Goal: Task Accomplishment & Management: Complete application form

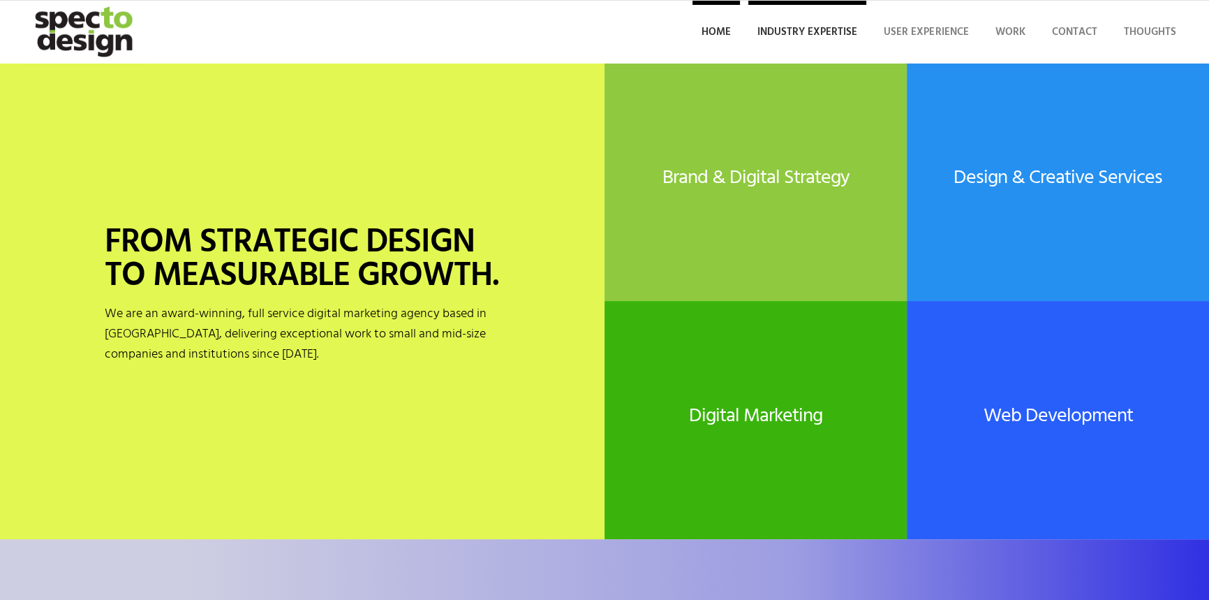
click at [800, 31] on span "Industry Expertise" at bounding box center [807, 32] width 100 height 17
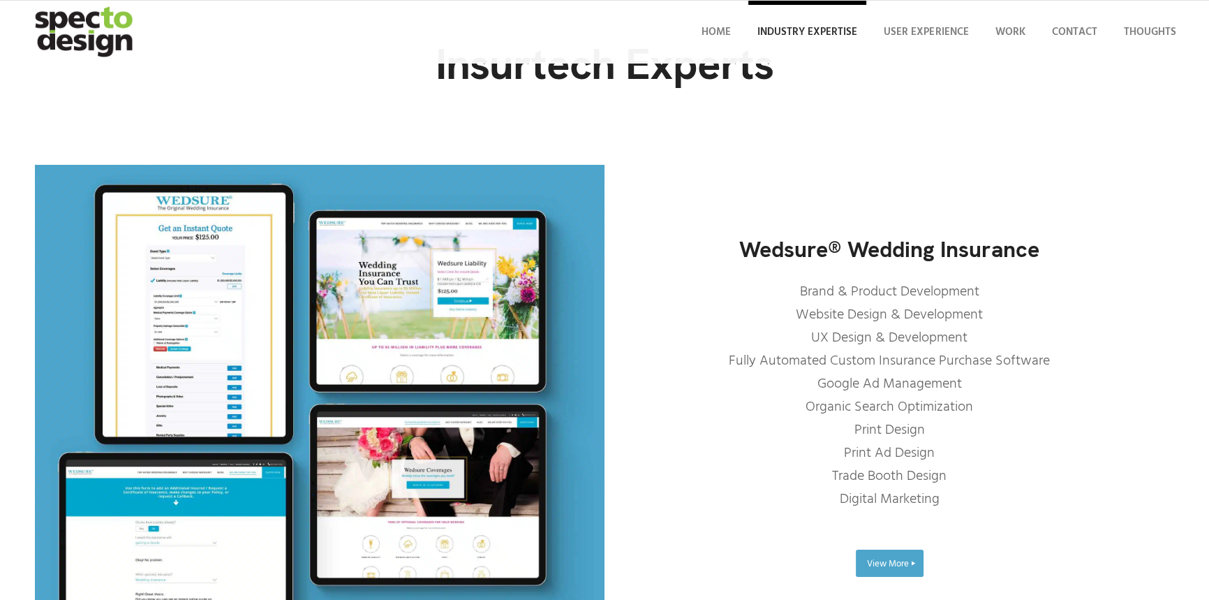
scroll to position [126, 0]
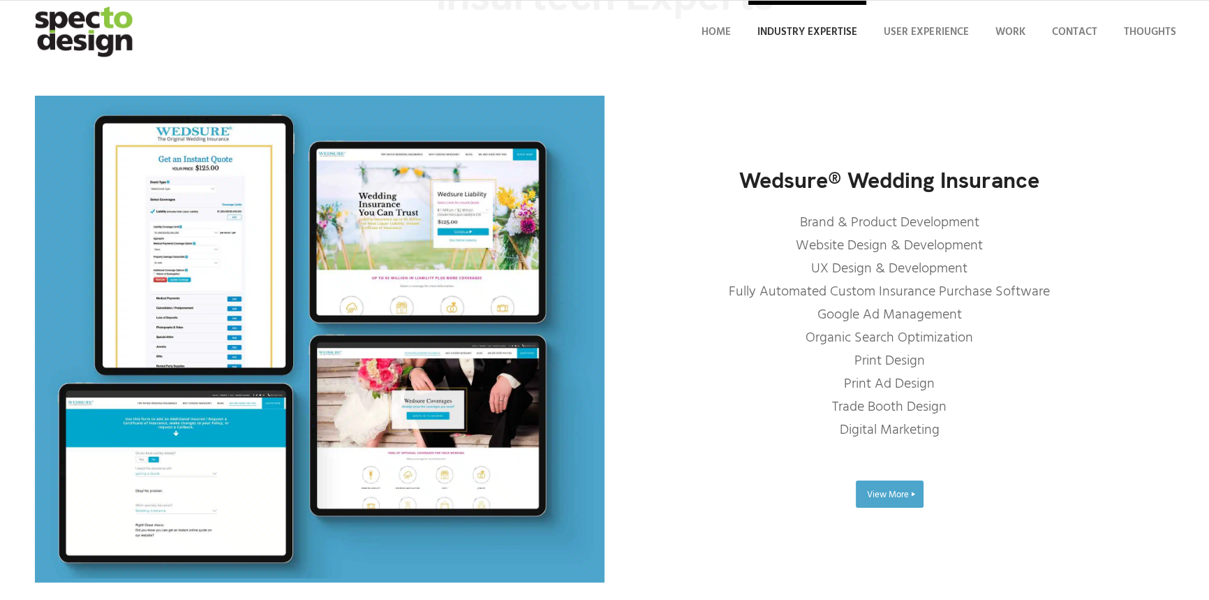
click at [923, 246] on p "Brand & Product Development Website Design & Development UX Design & Developmen…" at bounding box center [889, 327] width 570 height 230
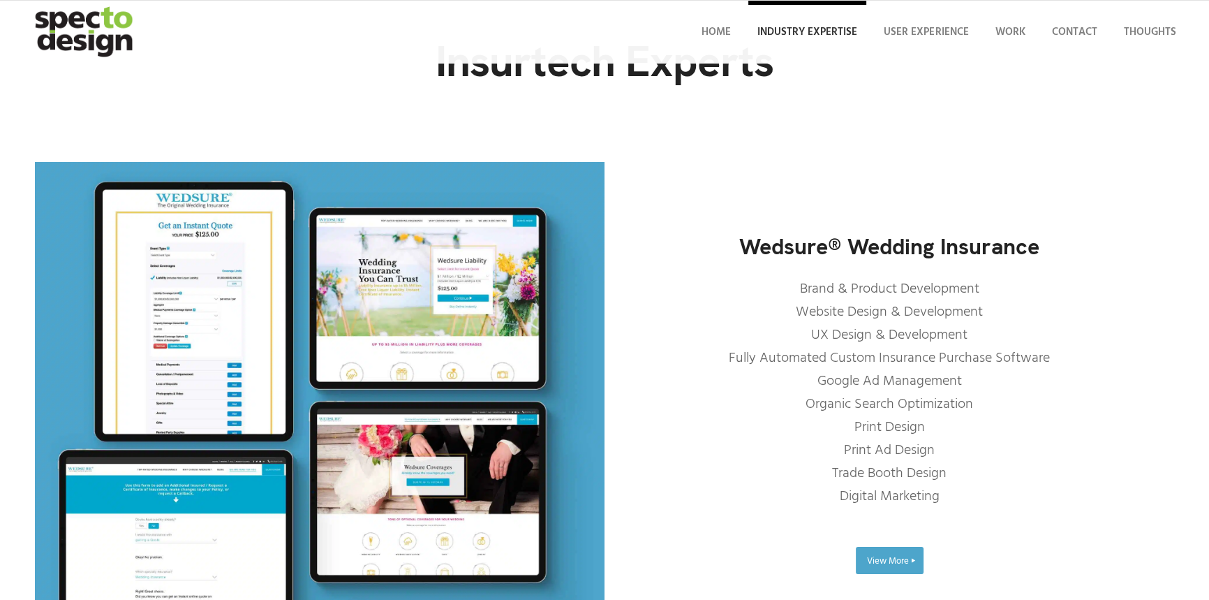
scroll to position [0, 0]
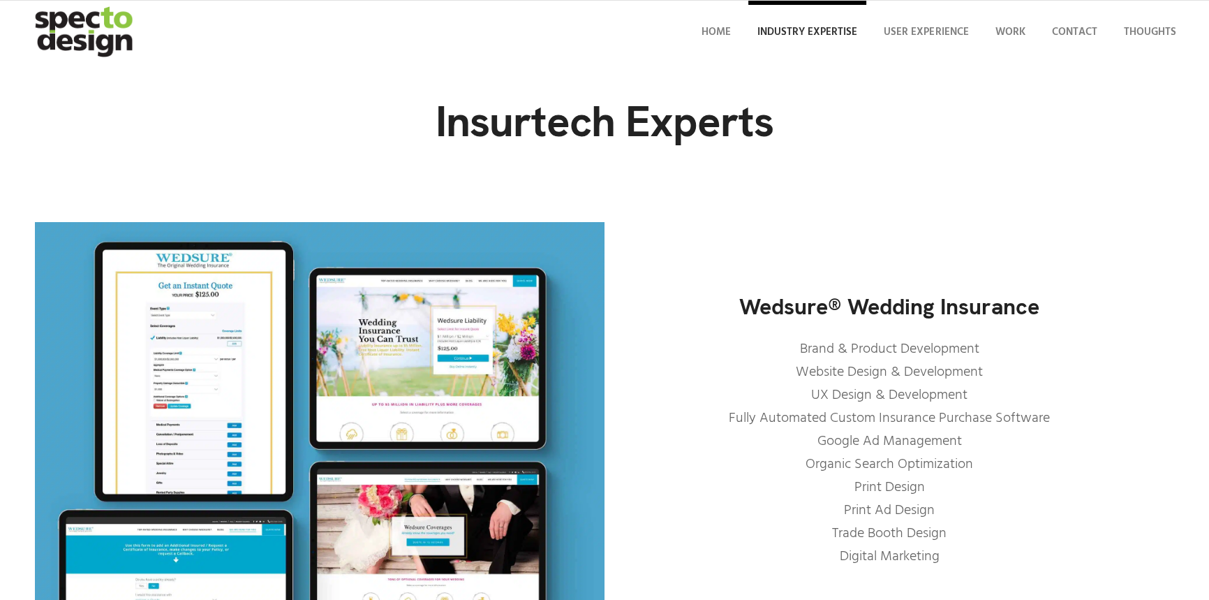
click at [819, 29] on span "Industry Expertise" at bounding box center [807, 32] width 100 height 17
click at [1023, 29] on span "Work" at bounding box center [1010, 32] width 30 height 17
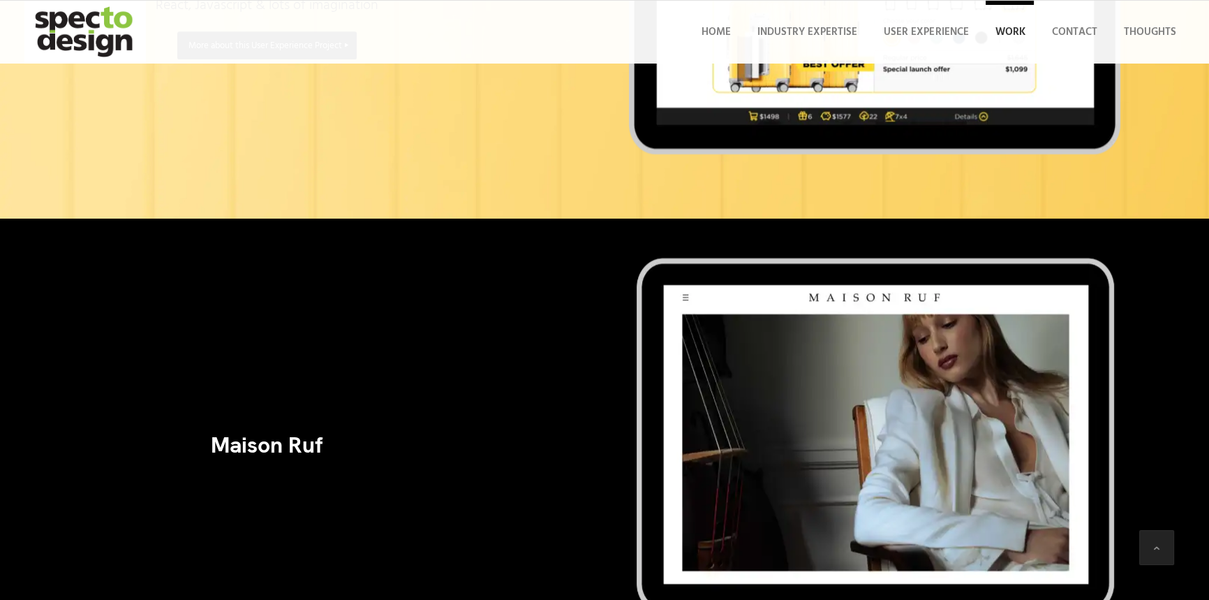
scroll to position [1904, 0]
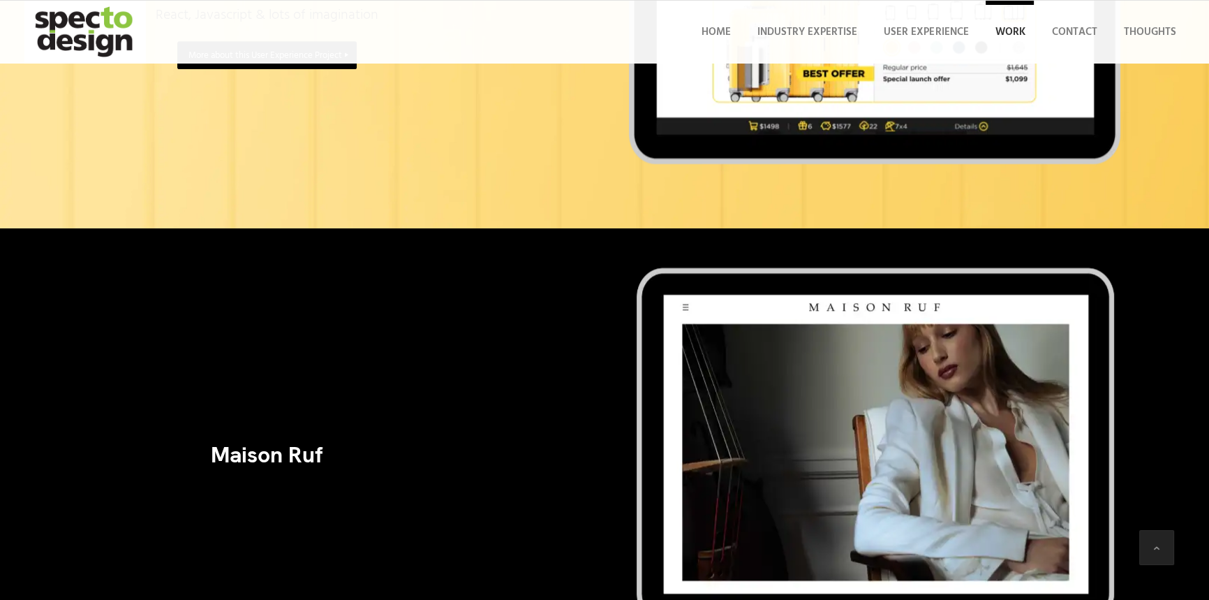
click at [696, 385] on img at bounding box center [875, 458] width 495 height 390
click at [507, 416] on div at bounding box center [536, 458] width 77 height 390
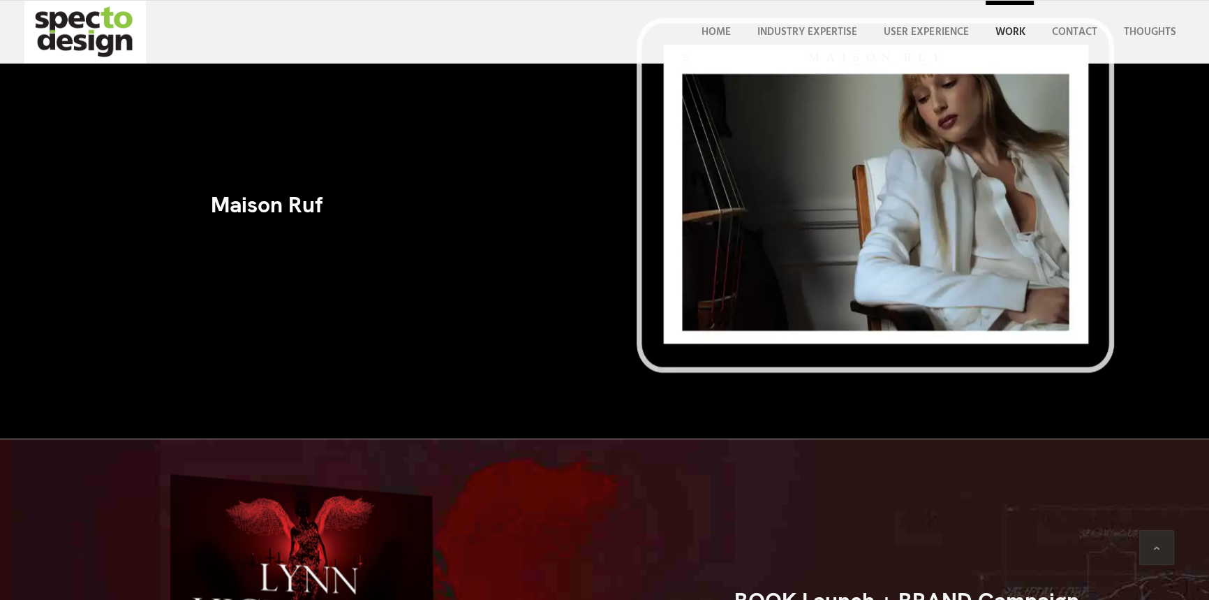
scroll to position [2157, 0]
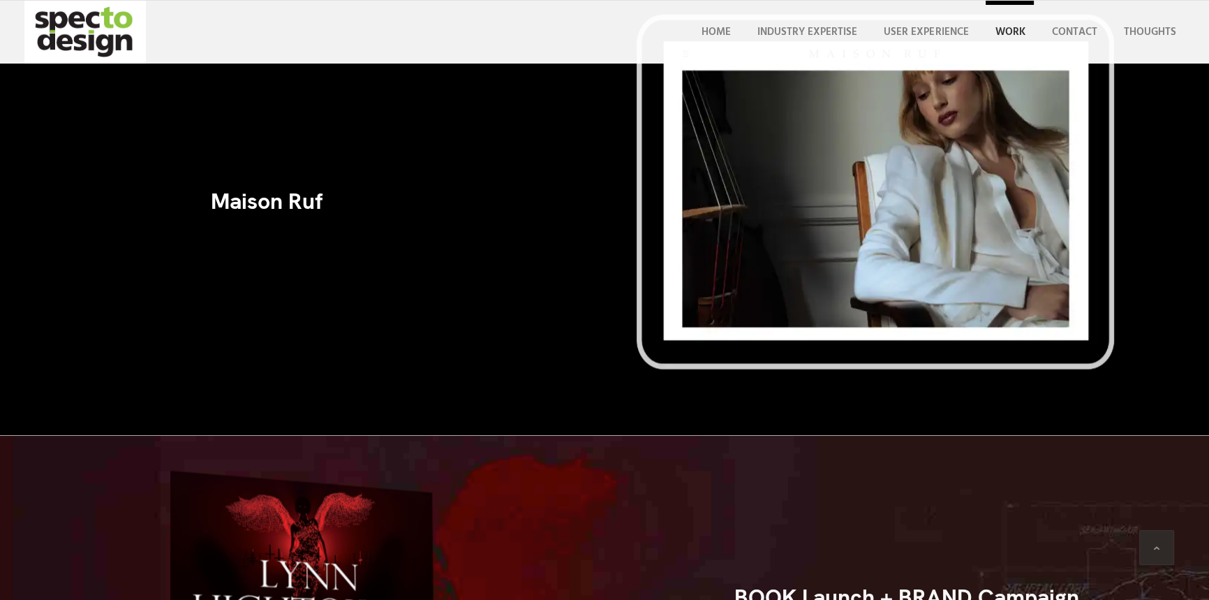
click at [280, 207] on h3 "Maison Ruf" at bounding box center [266, 201] width 463 height 24
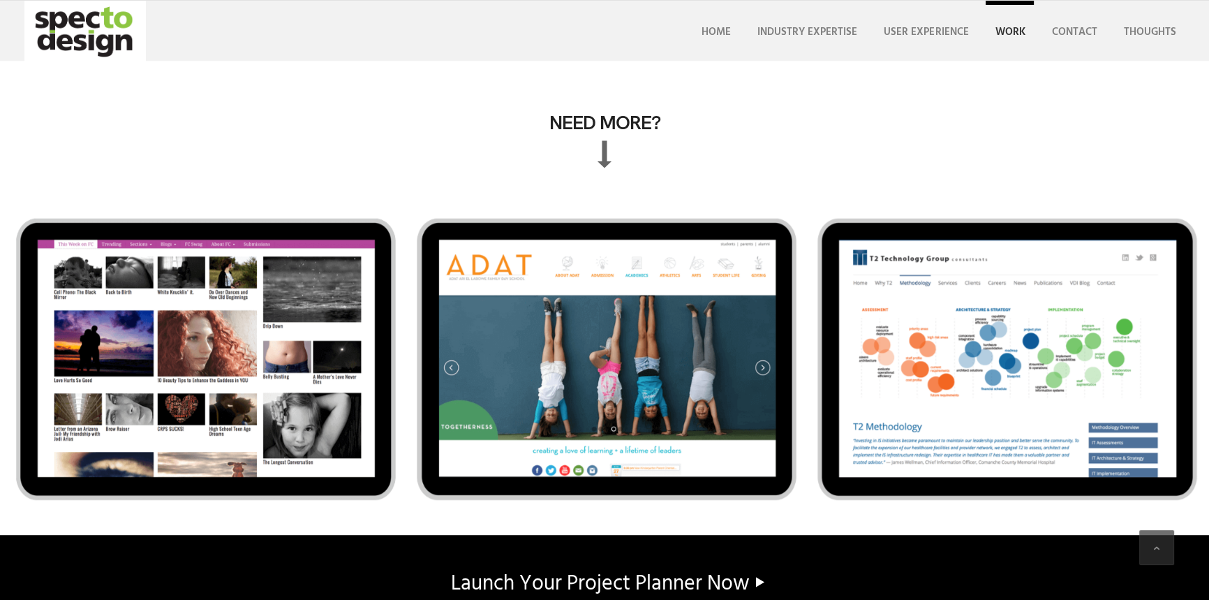
scroll to position [7525, 0]
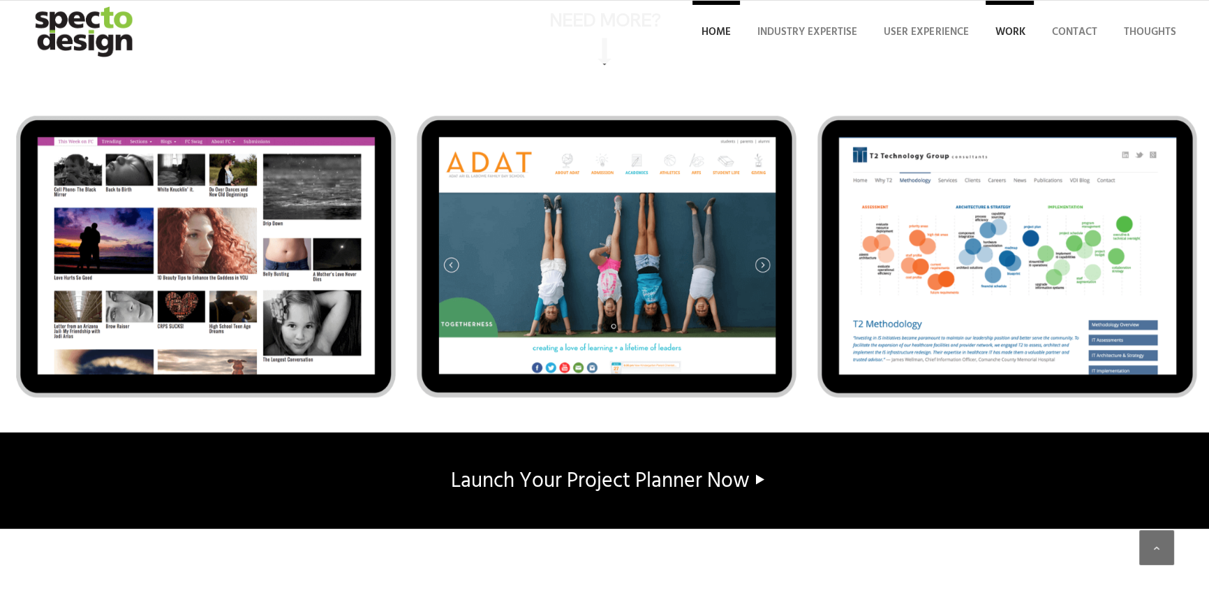
click at [713, 34] on span "Home" at bounding box center [716, 32] width 29 height 17
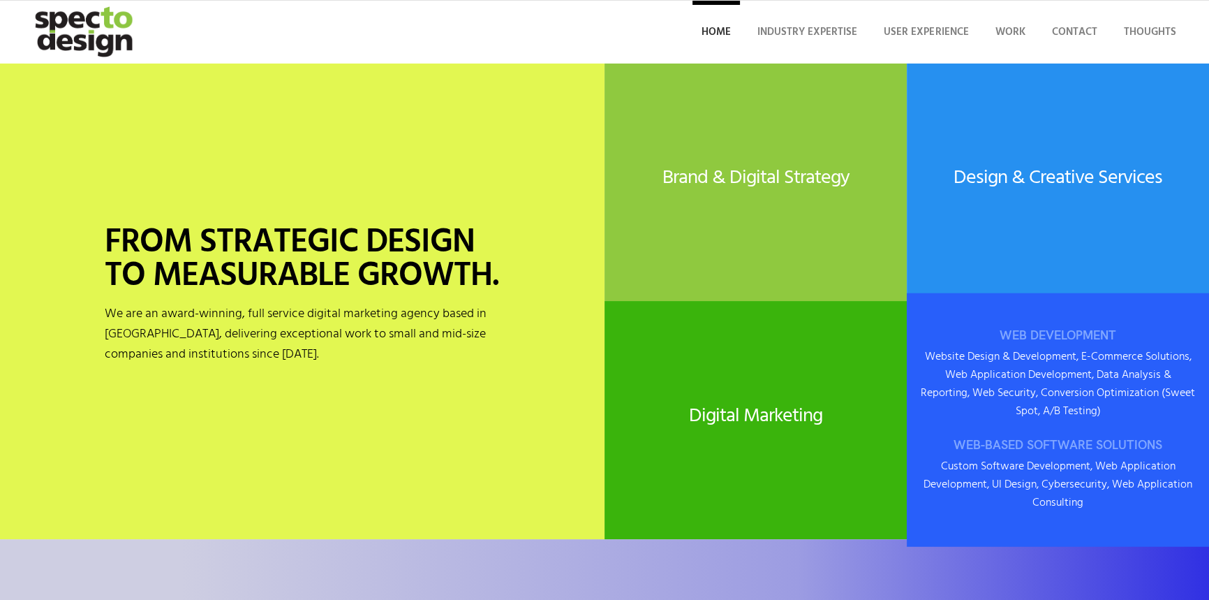
click at [1130, 401] on div "WEB DEVELOPMENT Website Design & Development, E-Commerce Solutions, Web Applica…" at bounding box center [1058, 419] width 302 height 253
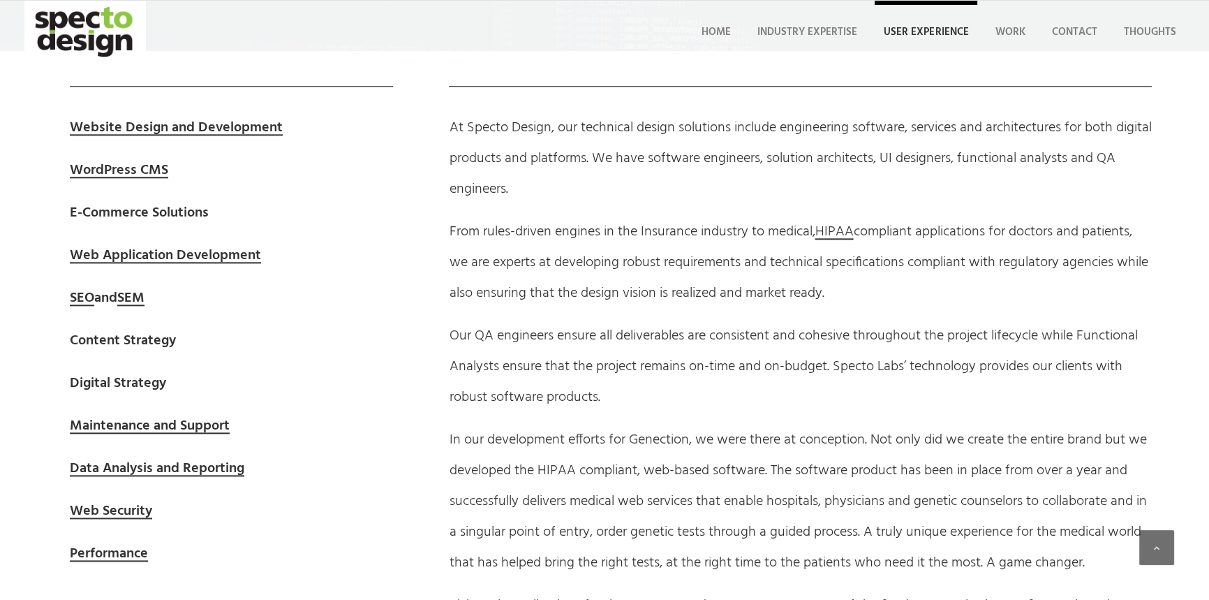
scroll to position [2081, 0]
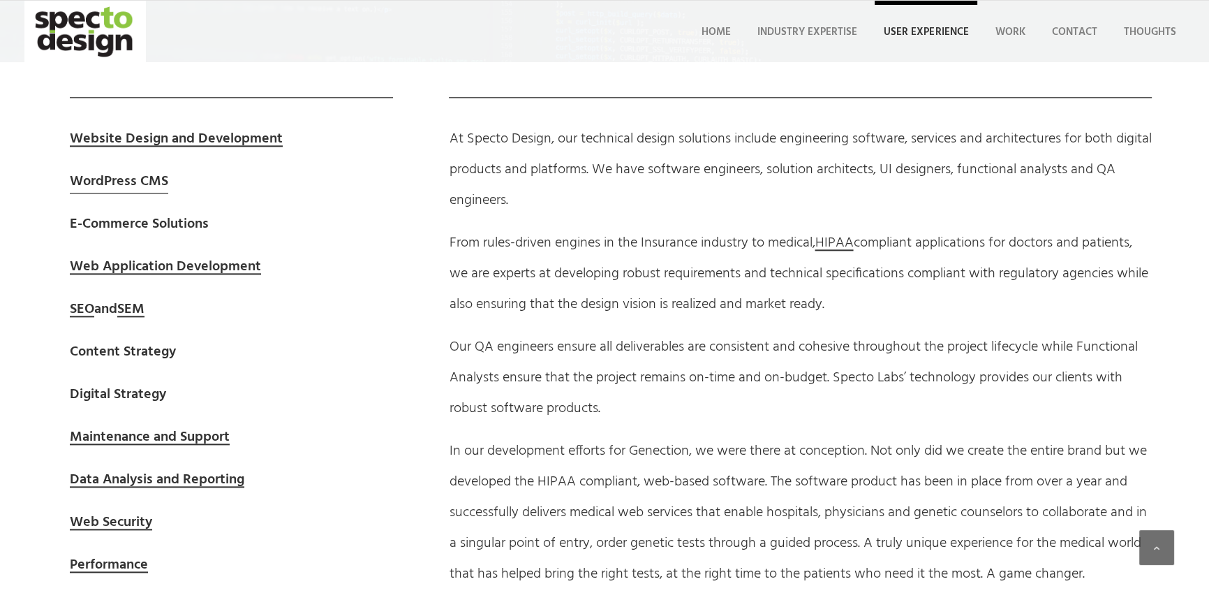
click at [135, 179] on link "WordPress CMS" at bounding box center [119, 181] width 98 height 23
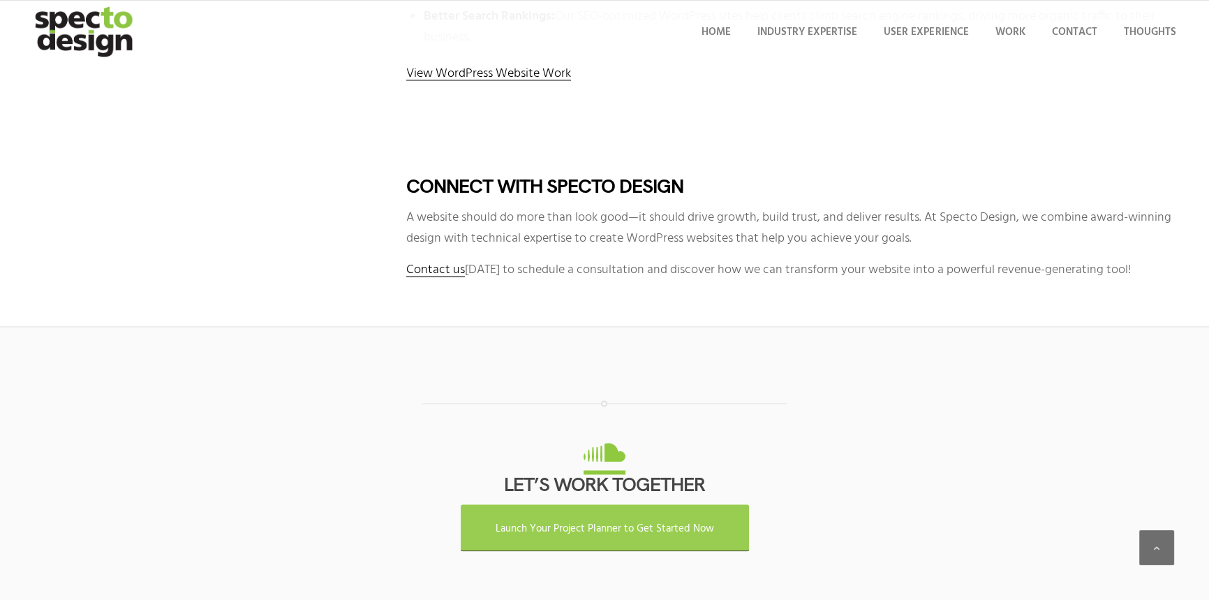
scroll to position [2794, 0]
click at [614, 525] on span "Launch Your Project Planner to Get Started Now" at bounding box center [605, 527] width 218 height 17
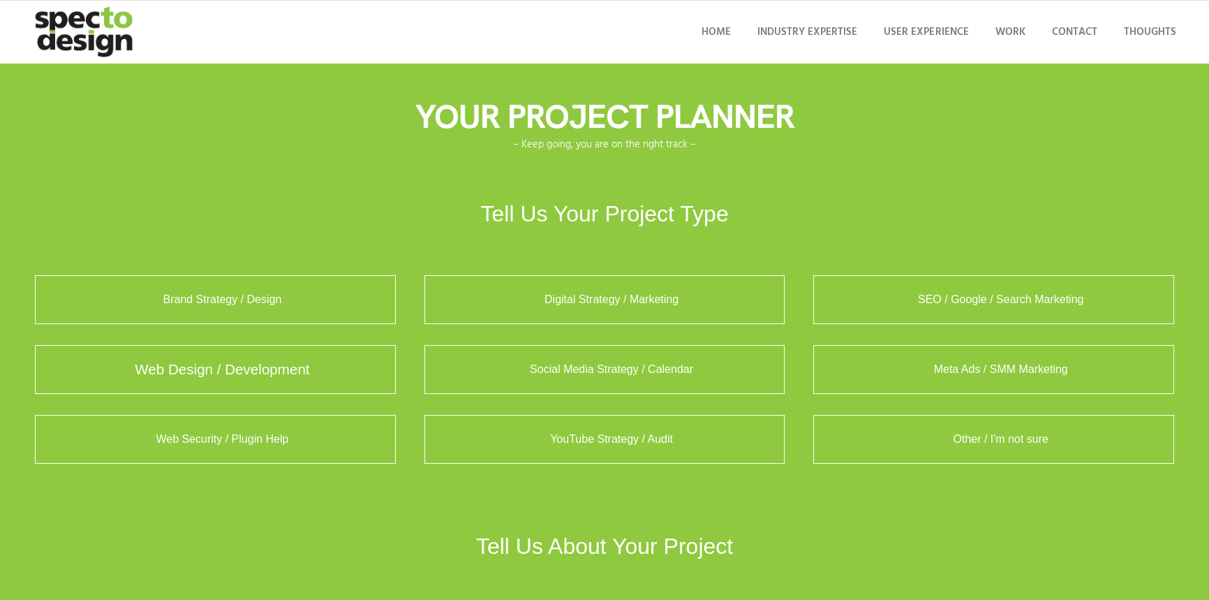
click at [232, 369] on label "Web Design / Development" at bounding box center [215, 369] width 361 height 49
click at [62, 369] on input "Web Design / Development" at bounding box center [56, 366] width 11 height 11
radio input "true"
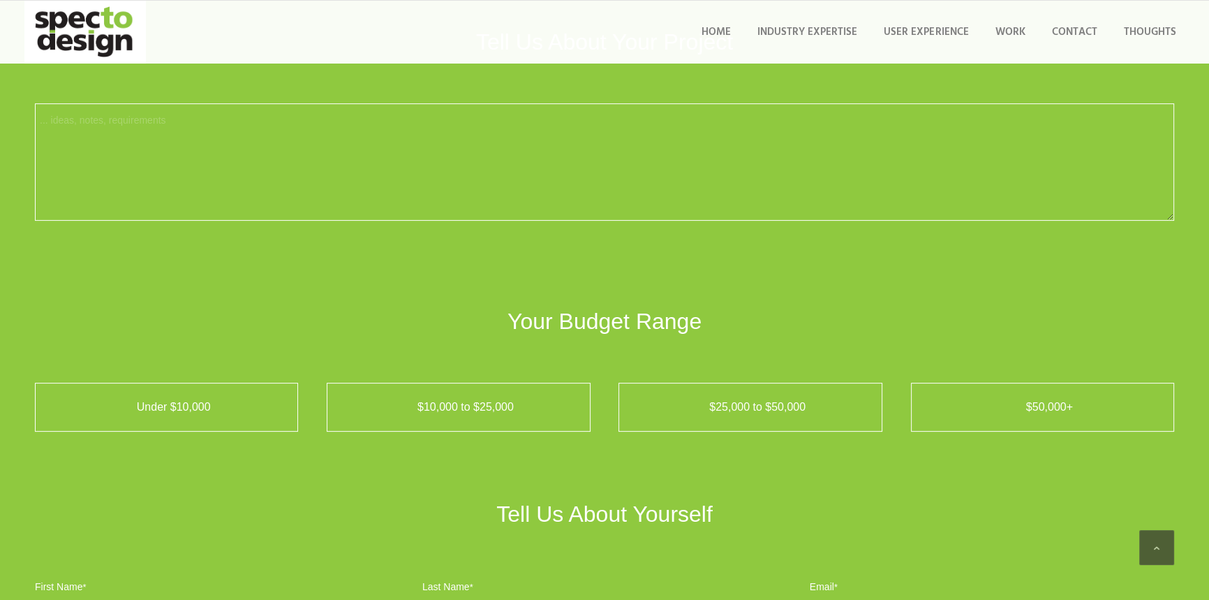
scroll to position [507, 0]
click at [213, 408] on label "Under $10,000" at bounding box center [166, 403] width 263 height 49
click at [62, 406] on input "Under $10,000" at bounding box center [56, 400] width 11 height 11
radio input "true"
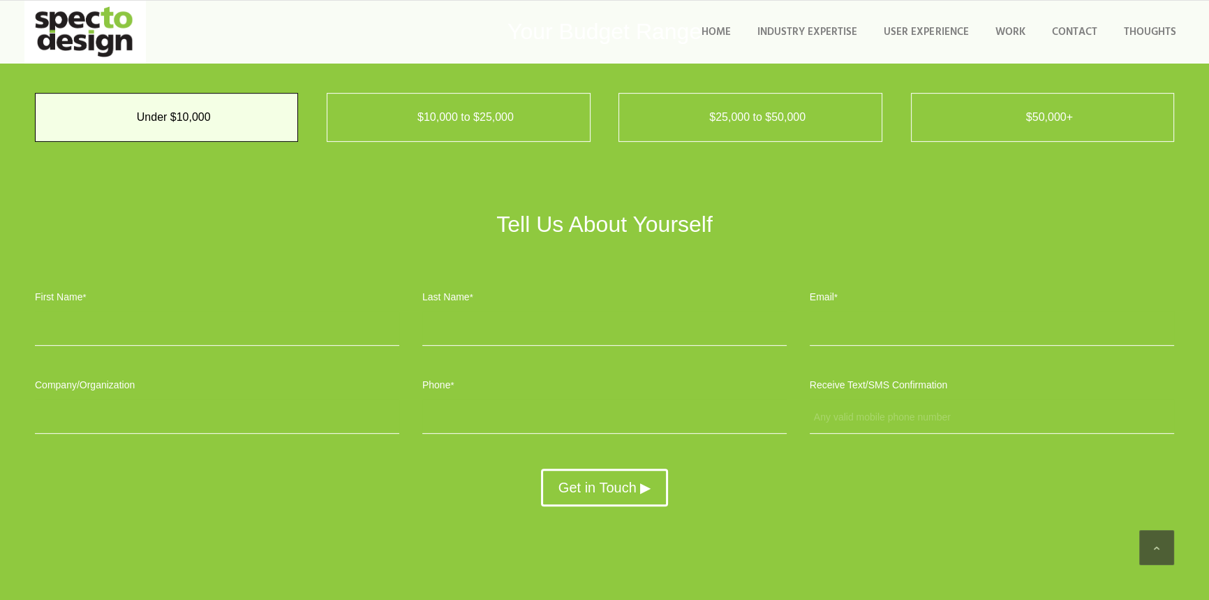
scroll to position [796, 0]
click at [128, 315] on input "First Name *" at bounding box center [217, 328] width 364 height 35
type input "Leslie"
type input "Vo"
type input "leslie.vo@hotmail.com"
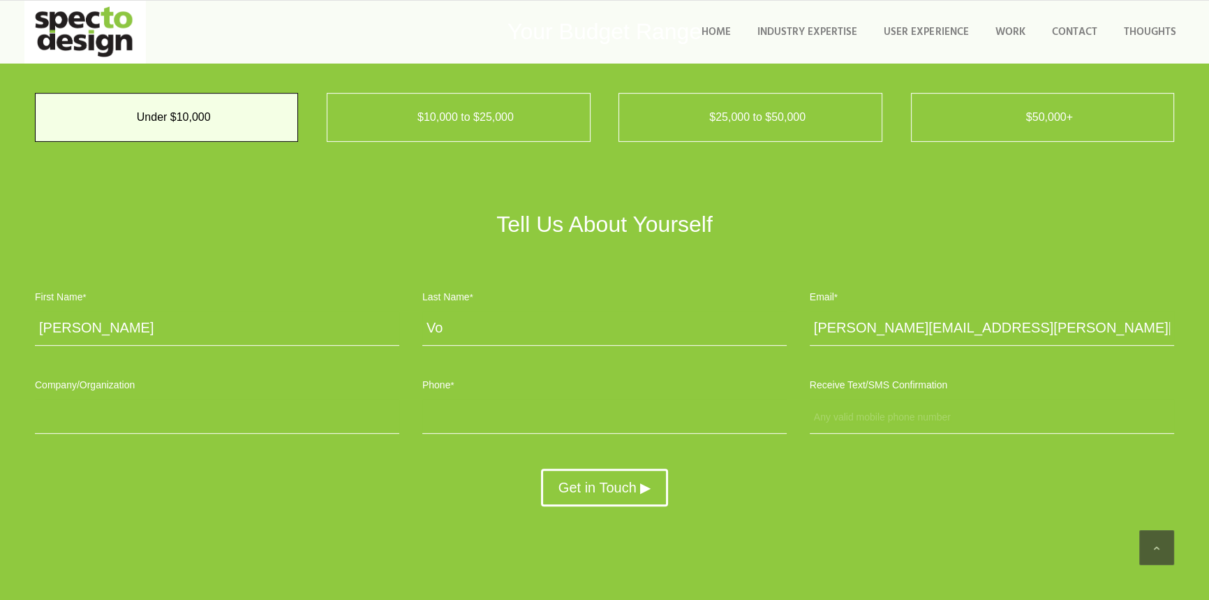
type input "2064732338"
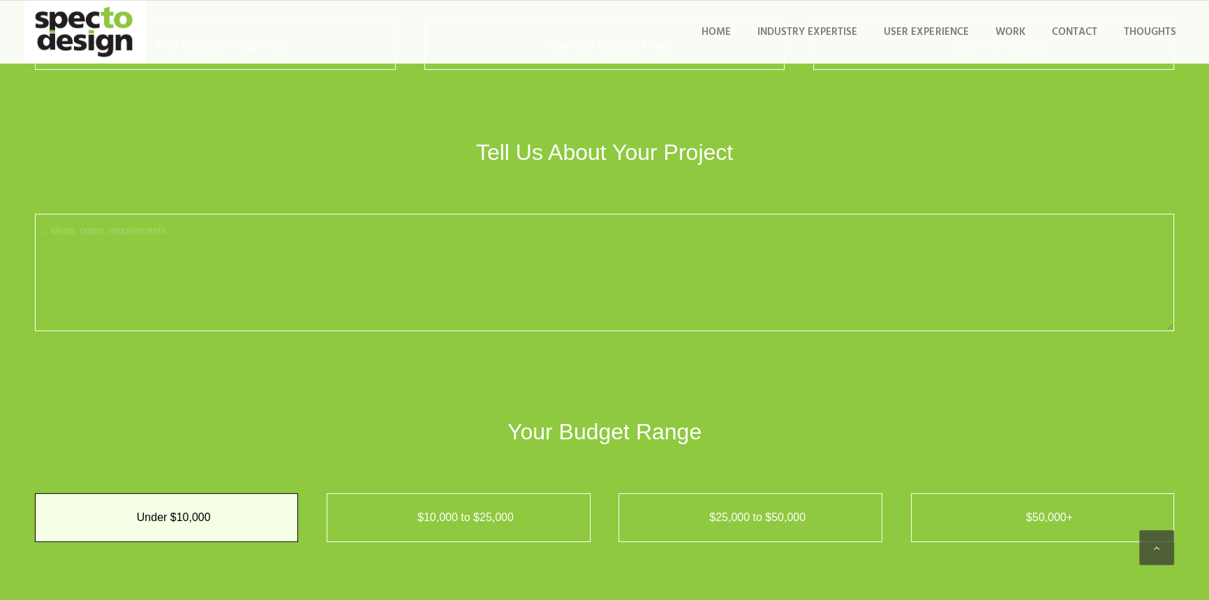
scroll to position [289, 0]
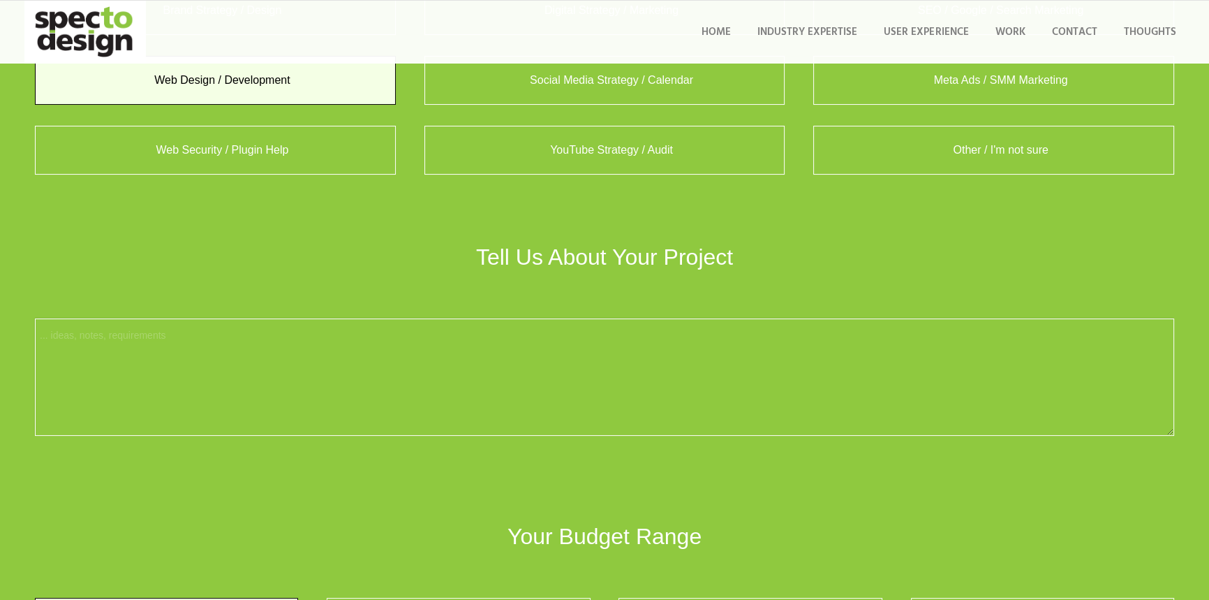
click at [126, 331] on textarea "Project *" at bounding box center [604, 376] width 1139 height 117
type textarea "I"
type textarea "'"
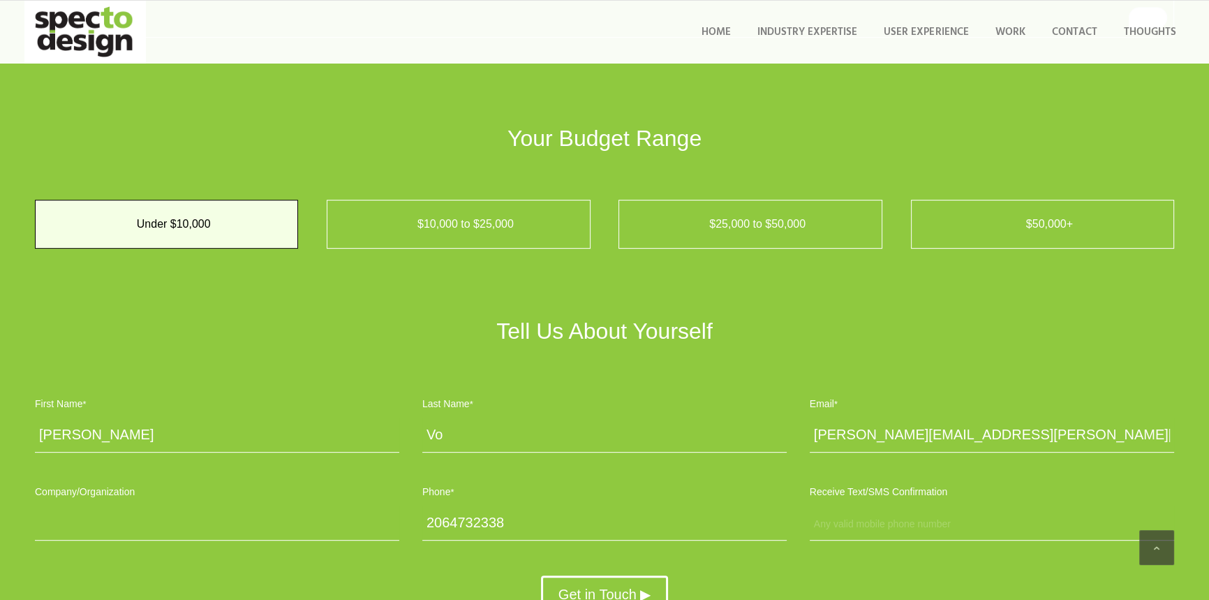
scroll to position [796, 0]
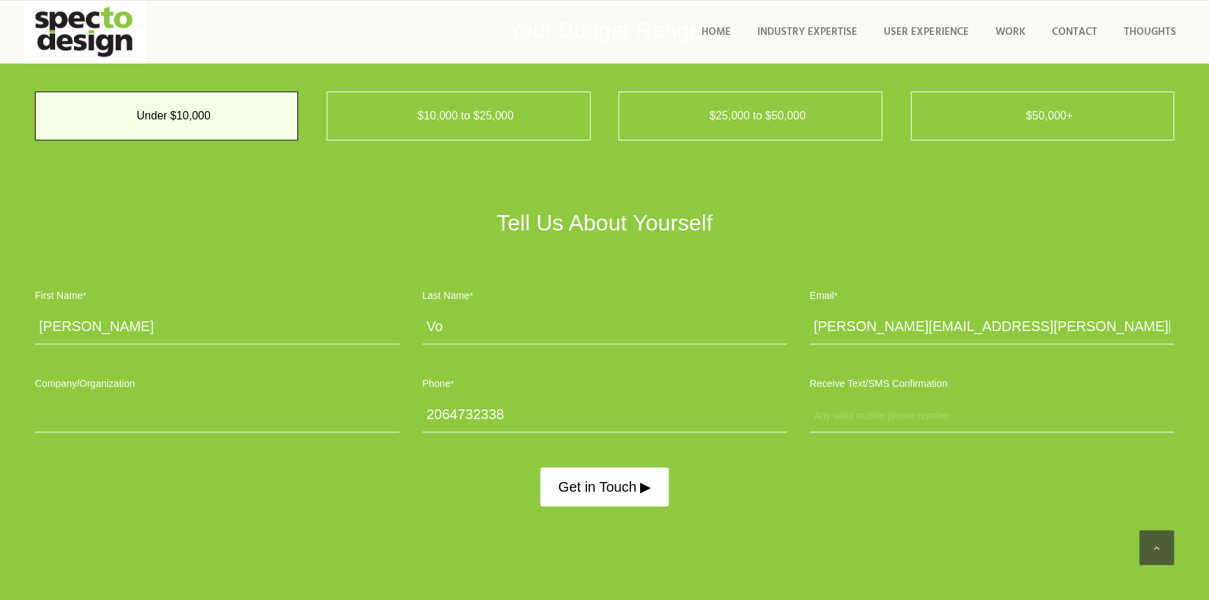
type textarea "I'm looking to build a website for a startup CPA firm."
click at [605, 491] on input "Get in Touch ▶" at bounding box center [604, 486] width 128 height 39
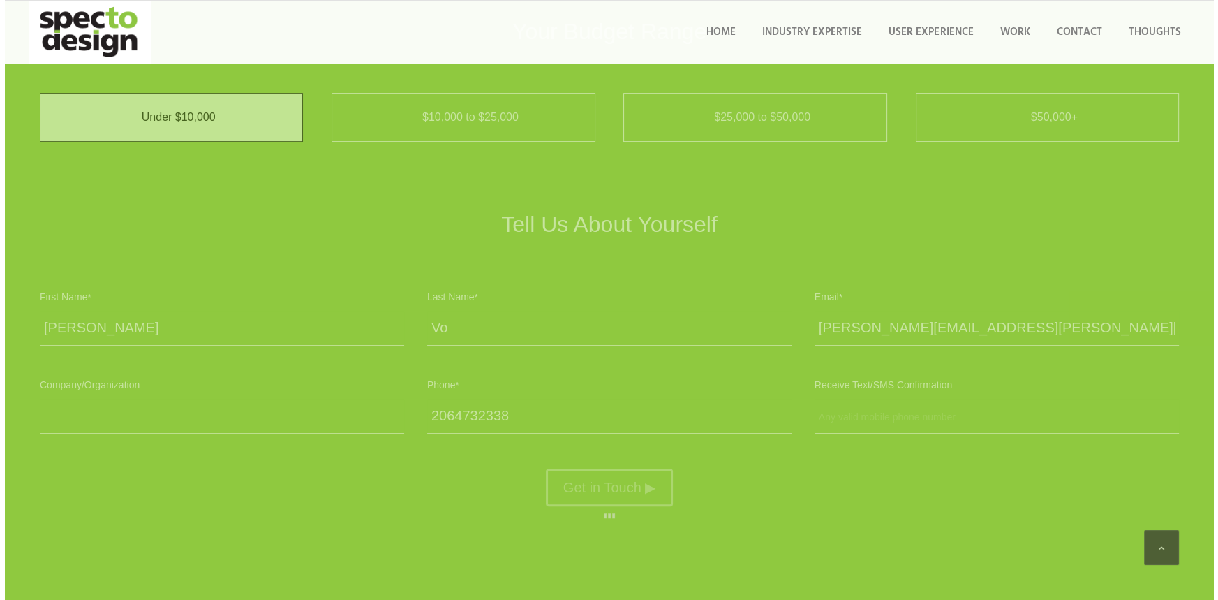
scroll to position [0, 0]
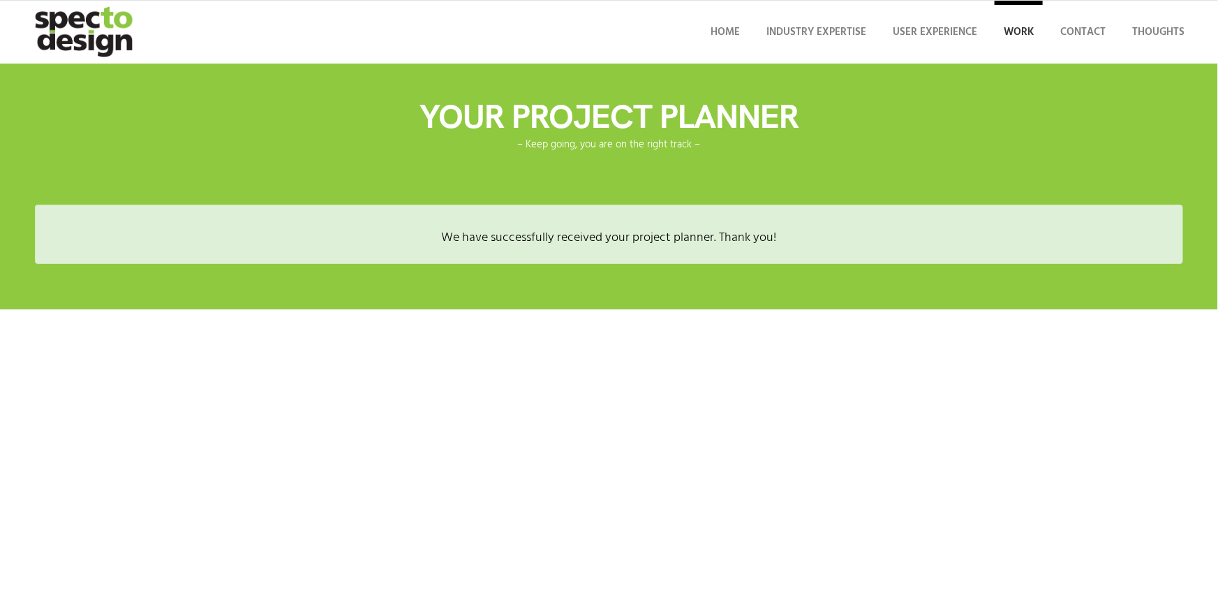
click at [1017, 28] on span "Work" at bounding box center [1019, 32] width 30 height 17
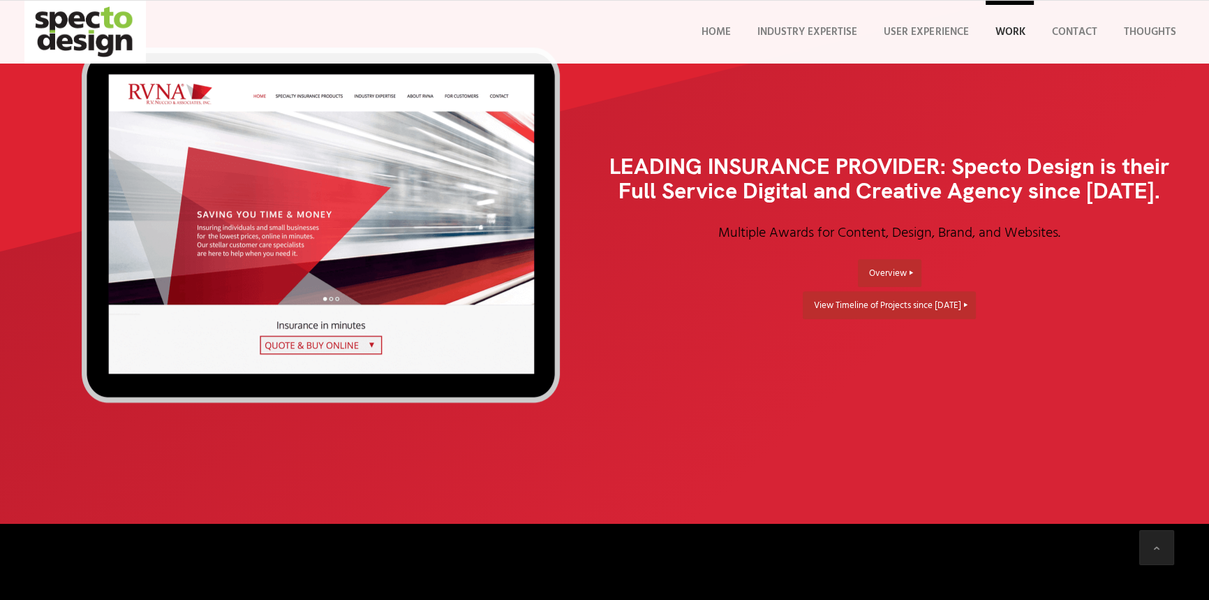
scroll to position [444, 0]
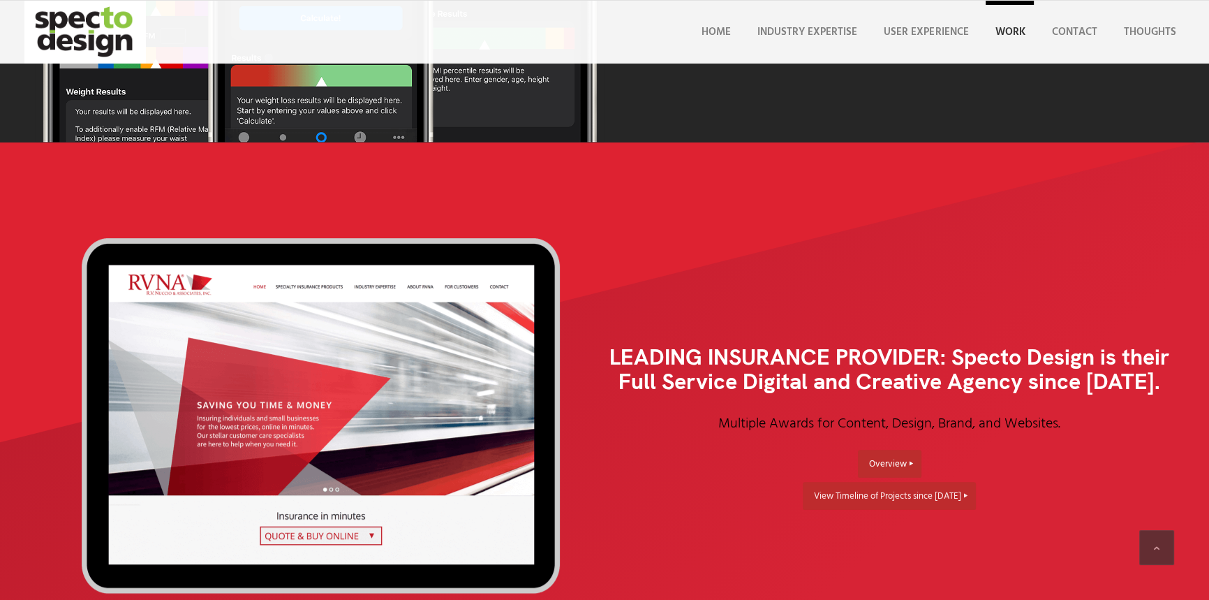
click at [871, 500] on span "View Timeline of Projects since 2005" at bounding box center [887, 496] width 147 height 15
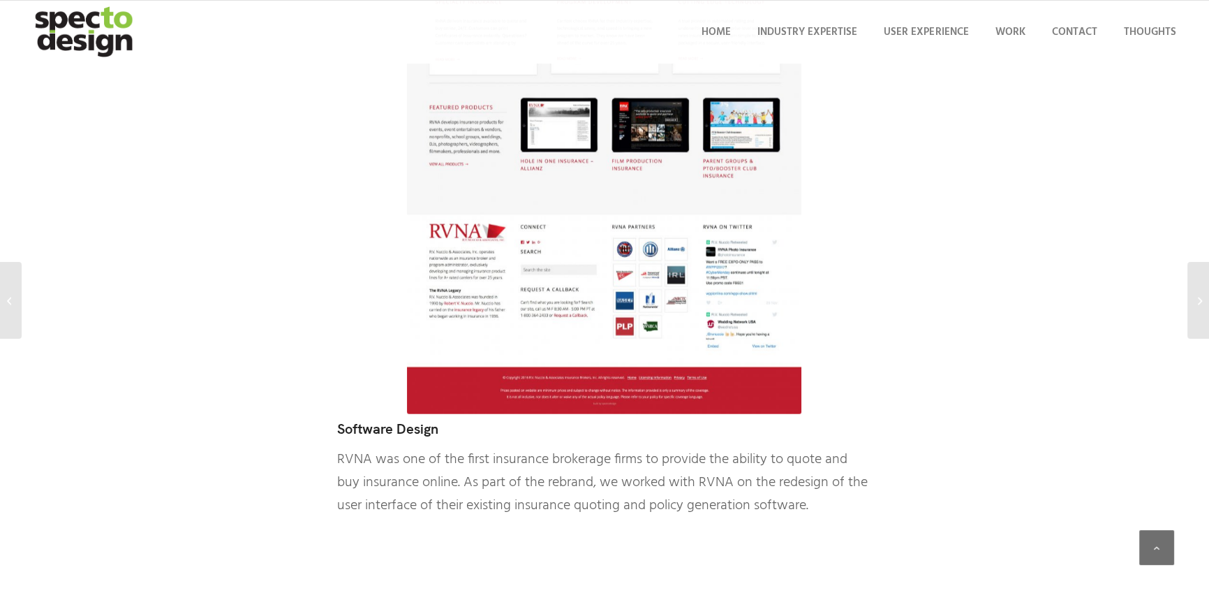
scroll to position [4678, 0]
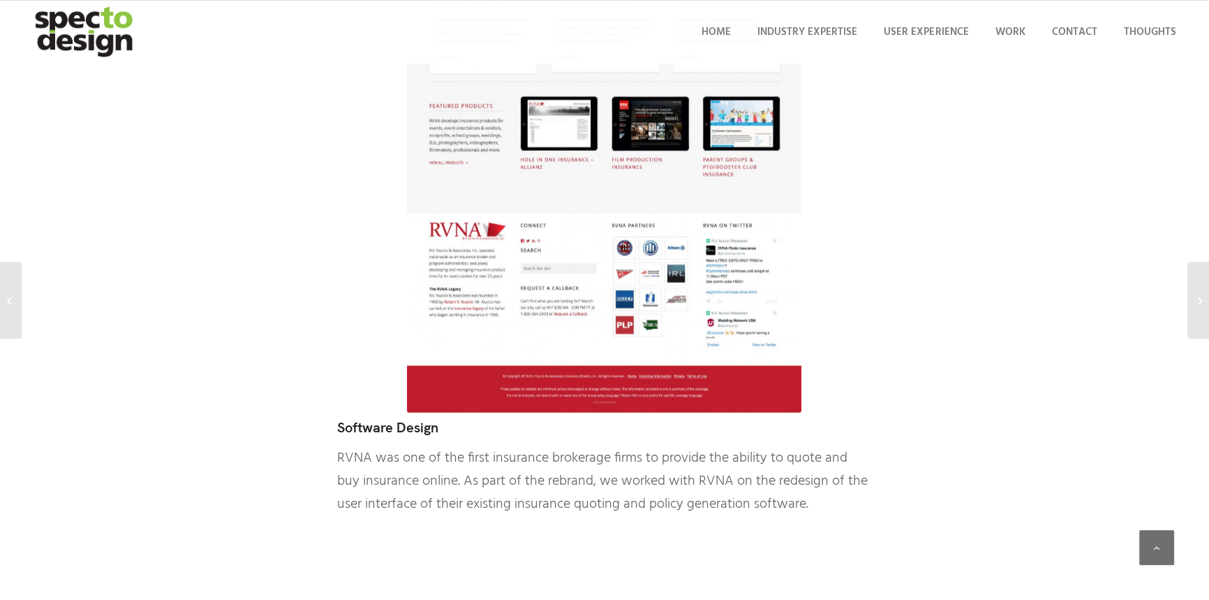
click at [652, 381] on img at bounding box center [604, 53] width 394 height 719
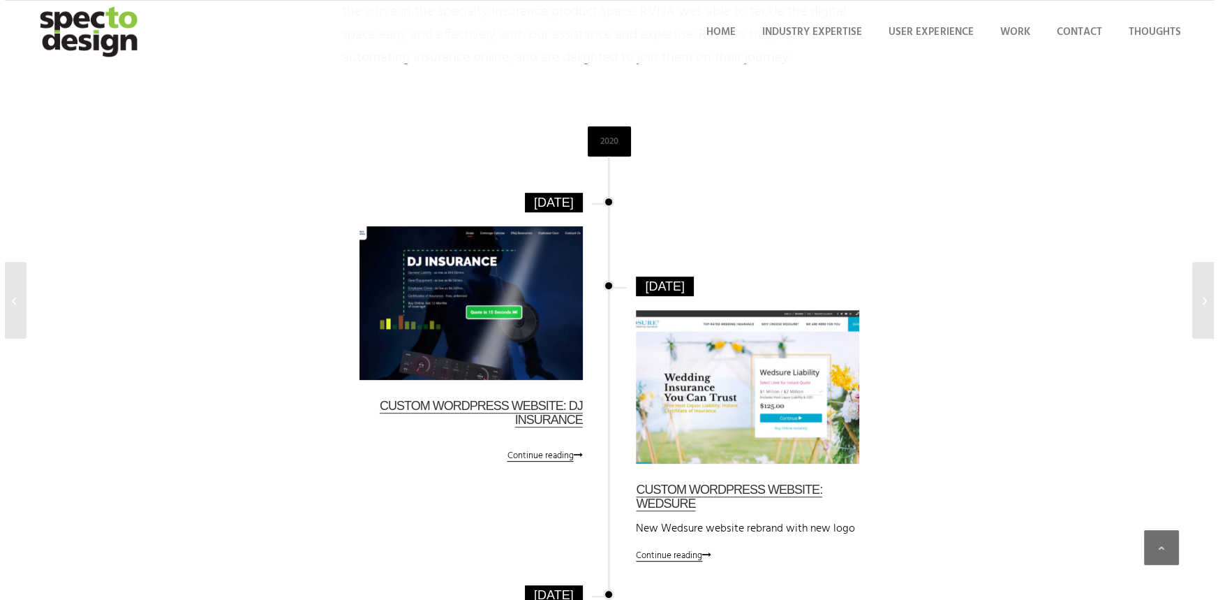
scroll to position [761, 0]
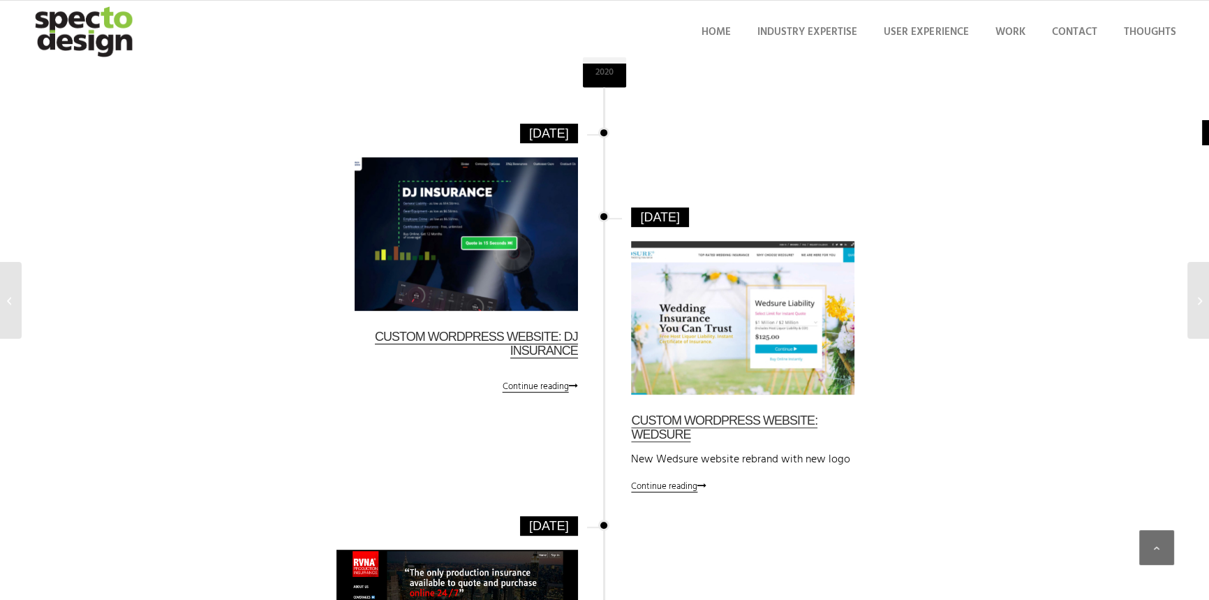
click at [519, 338] on link "Custom WordPress Website: DJ Insurance" at bounding box center [476, 343] width 203 height 29
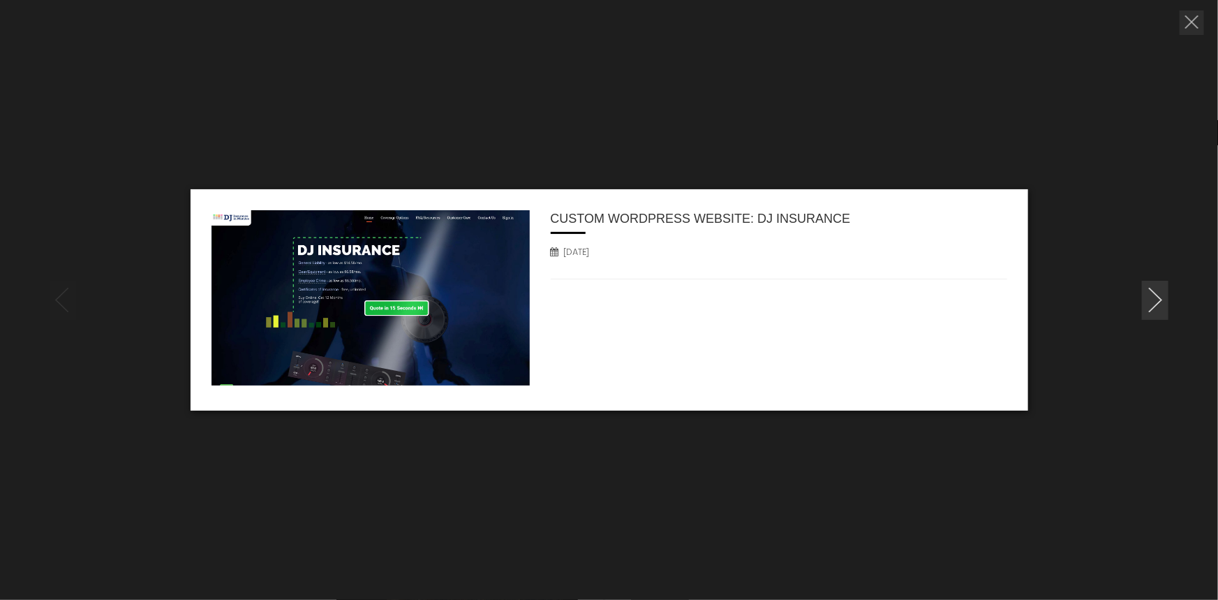
click at [433, 299] on img at bounding box center [371, 298] width 318 height 176
click at [1157, 307] on link at bounding box center [1155, 300] width 27 height 39
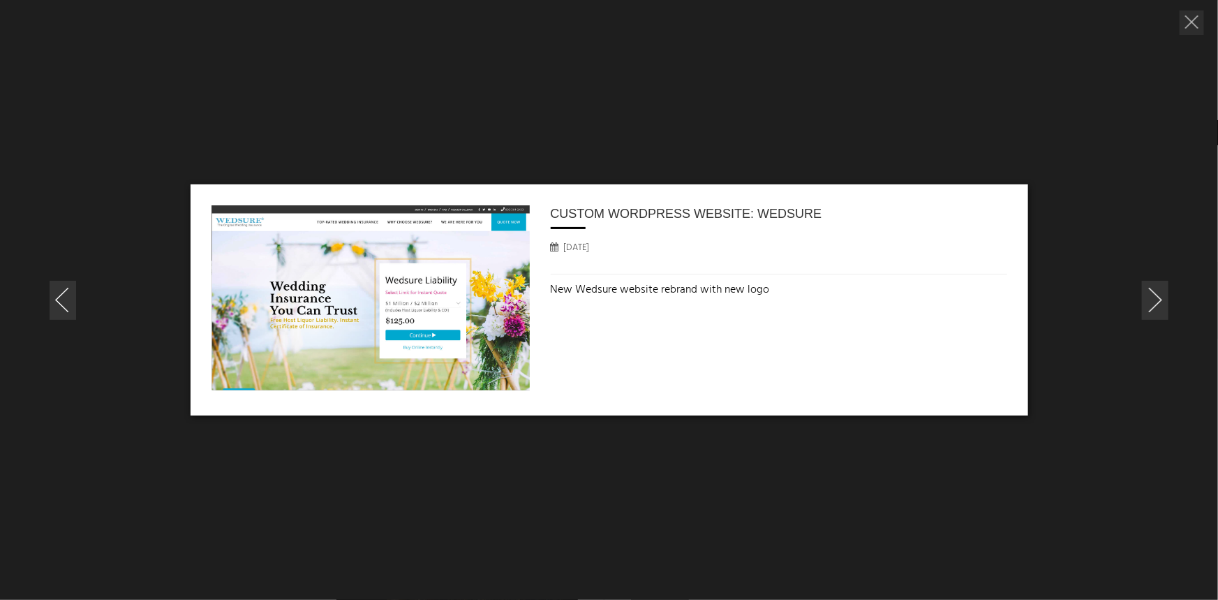
click at [607, 290] on p "New Wedsure website rebrand with new logo" at bounding box center [779, 290] width 457 height 18
click at [690, 216] on h3 "Custom WordPress Website: Wedsure" at bounding box center [779, 213] width 457 height 17
click at [448, 240] on img at bounding box center [371, 297] width 318 height 185
click at [1163, 302] on link at bounding box center [1155, 300] width 27 height 39
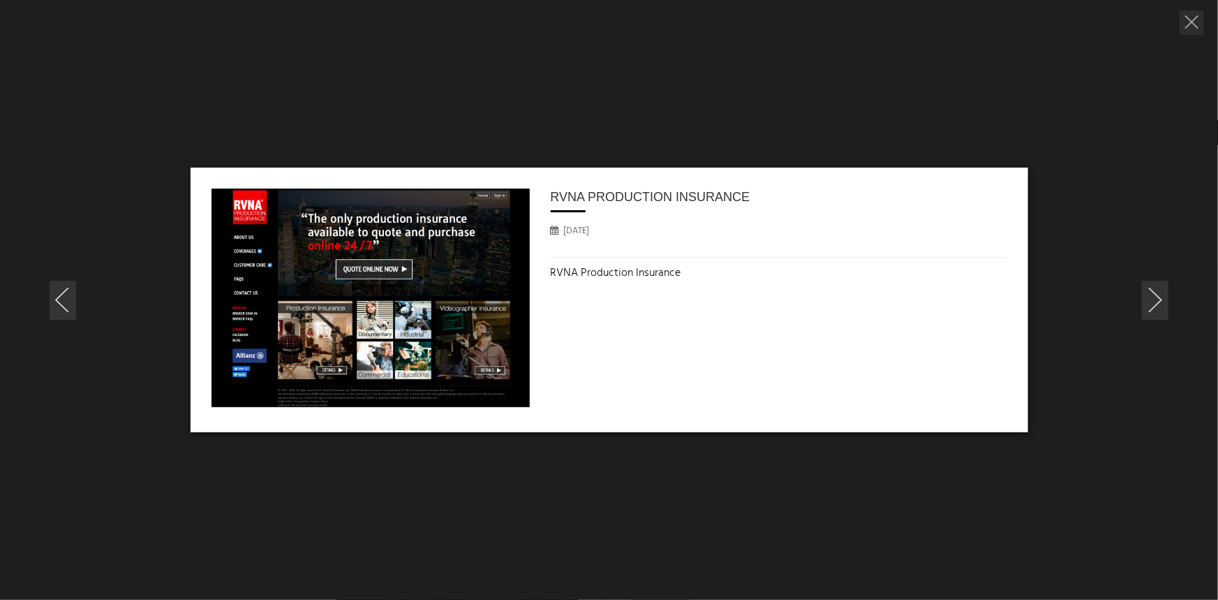
click at [1162, 302] on link at bounding box center [1155, 300] width 27 height 39
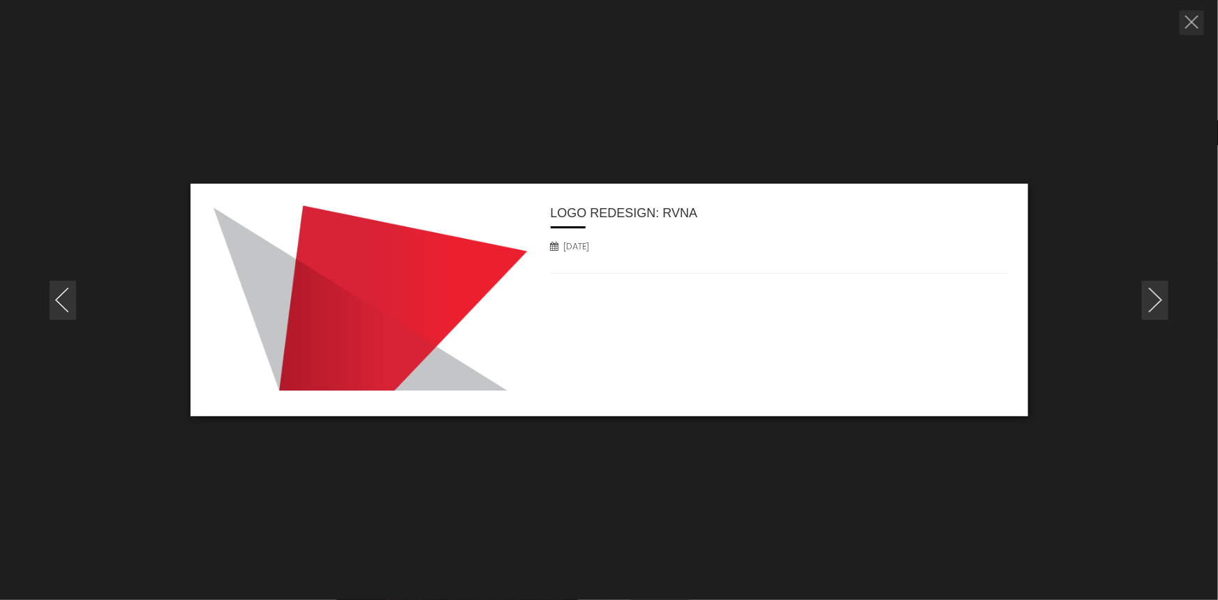
click at [1162, 302] on link at bounding box center [1155, 300] width 27 height 39
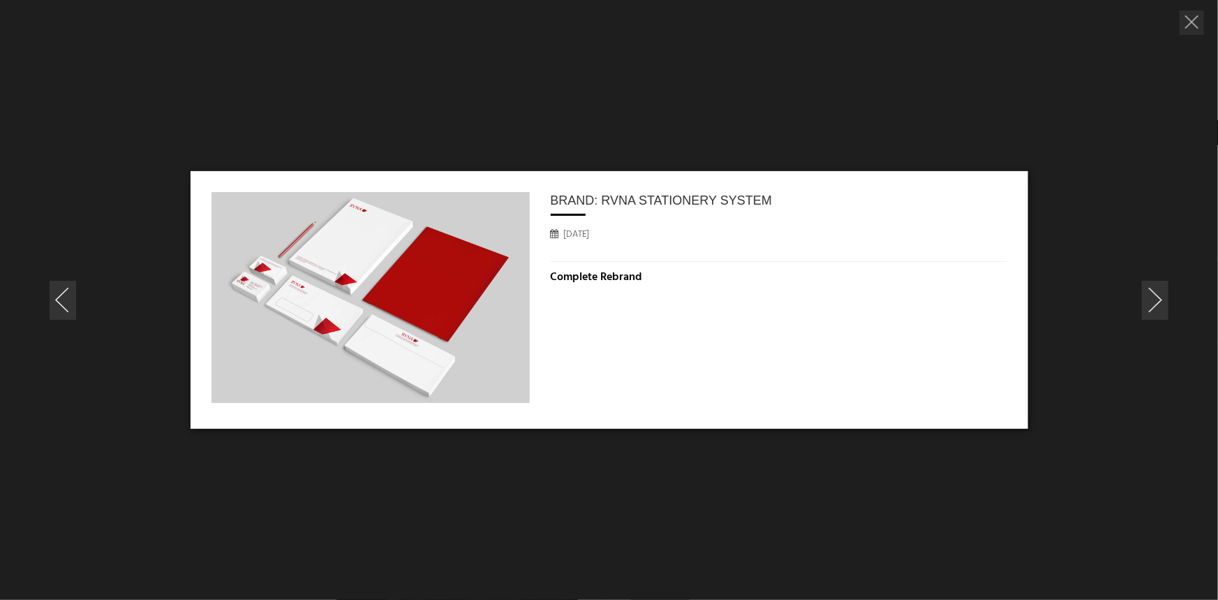
click at [1162, 302] on link at bounding box center [1155, 300] width 27 height 39
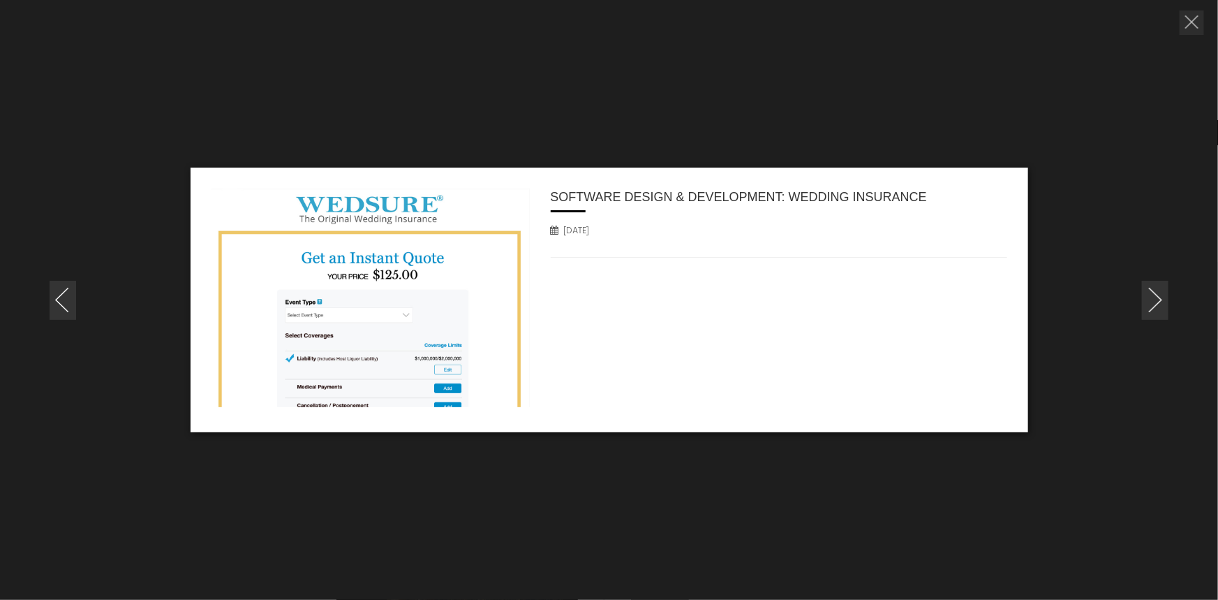
click at [1162, 302] on link at bounding box center [1155, 300] width 27 height 39
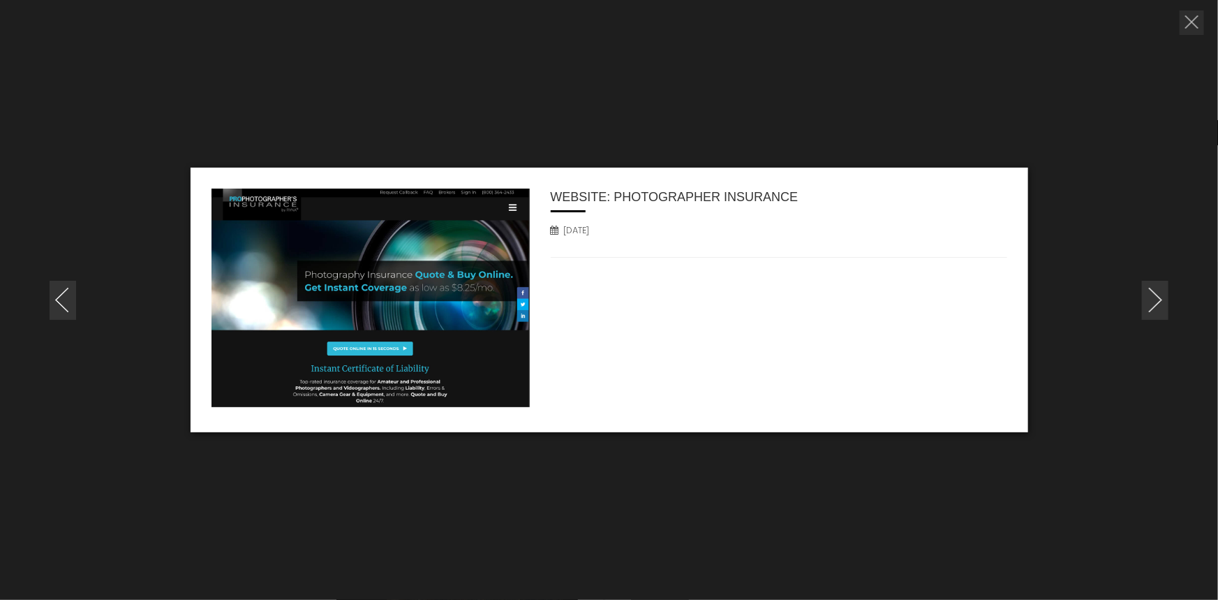
click at [1162, 302] on link at bounding box center [1155, 300] width 27 height 39
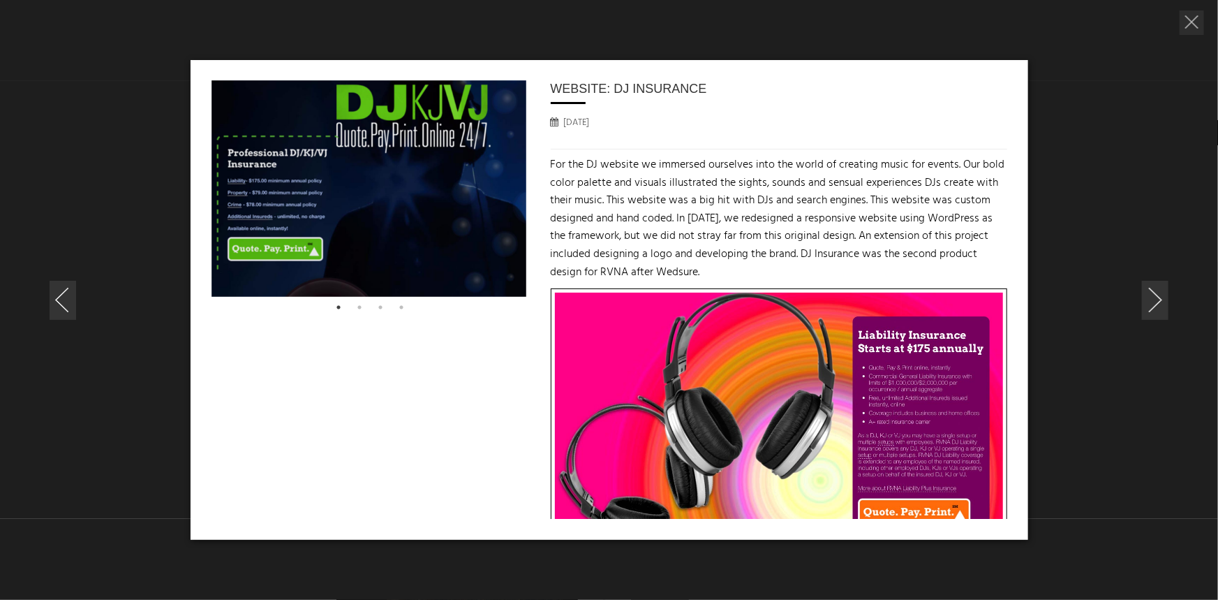
scroll to position [0, 0]
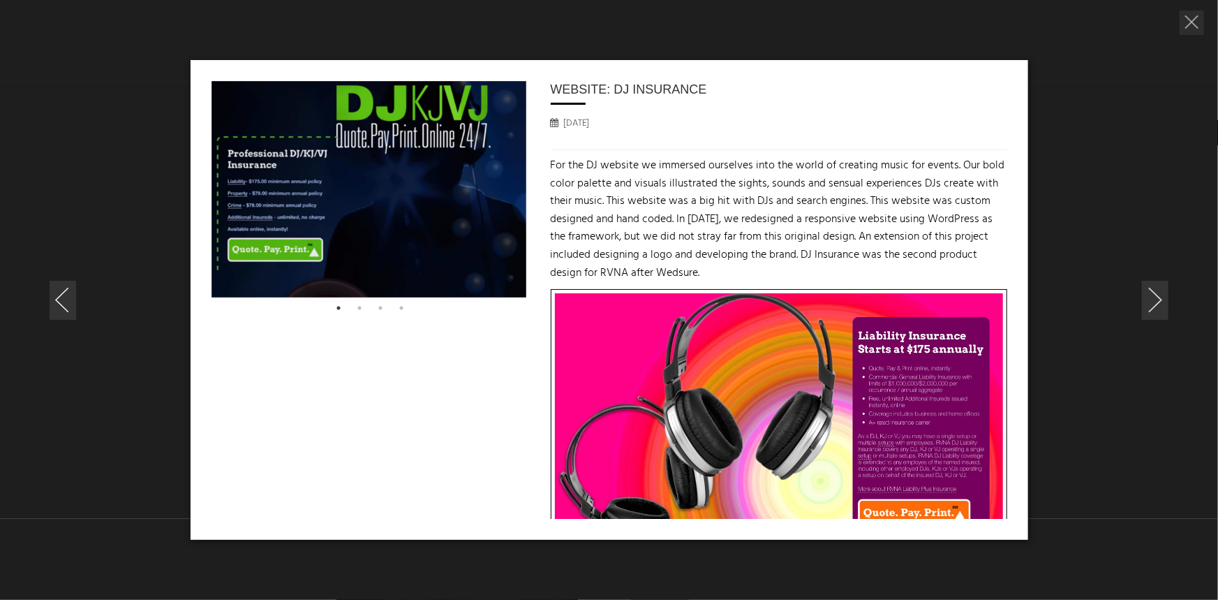
click at [1153, 290] on link at bounding box center [1155, 300] width 27 height 39
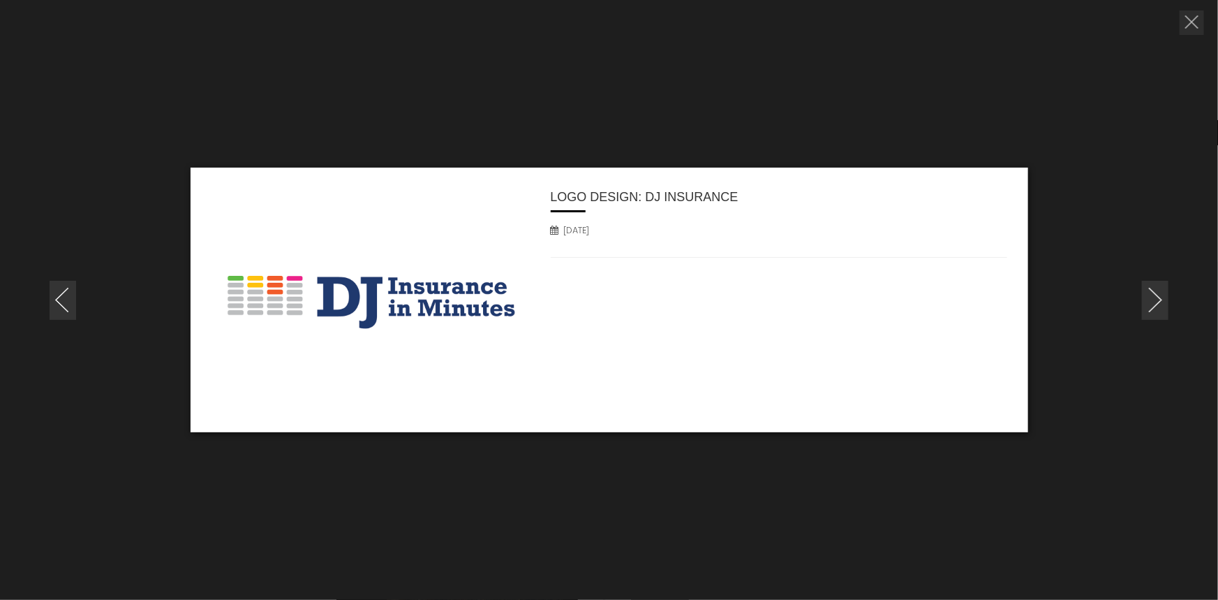
click at [1153, 290] on link at bounding box center [1155, 300] width 27 height 39
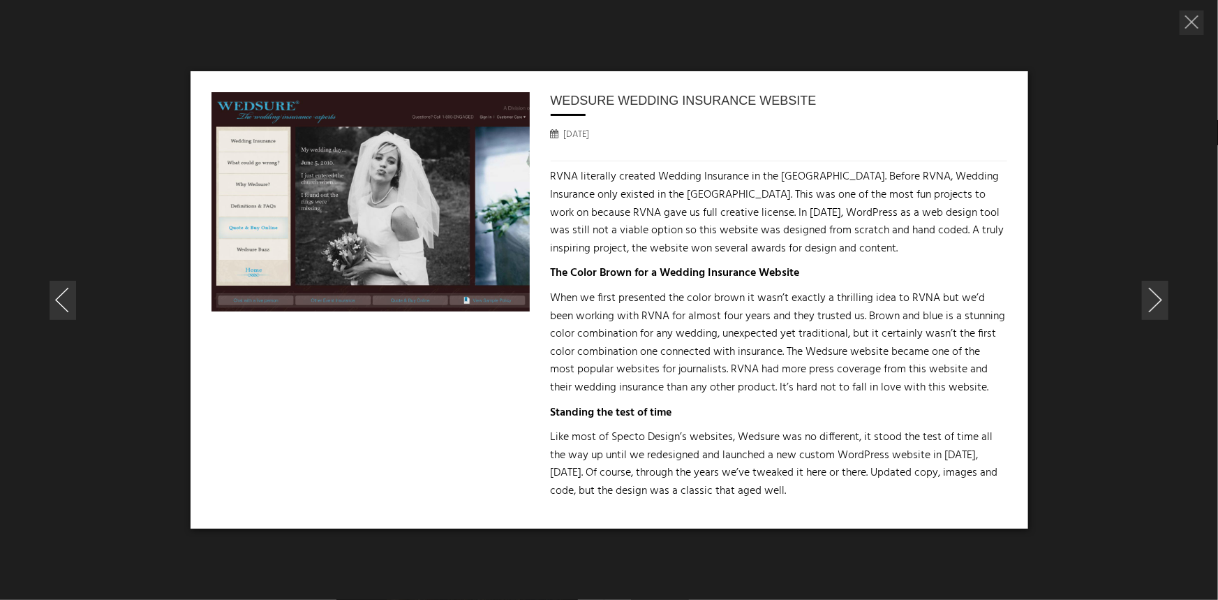
click at [1153, 290] on link at bounding box center [1155, 300] width 27 height 39
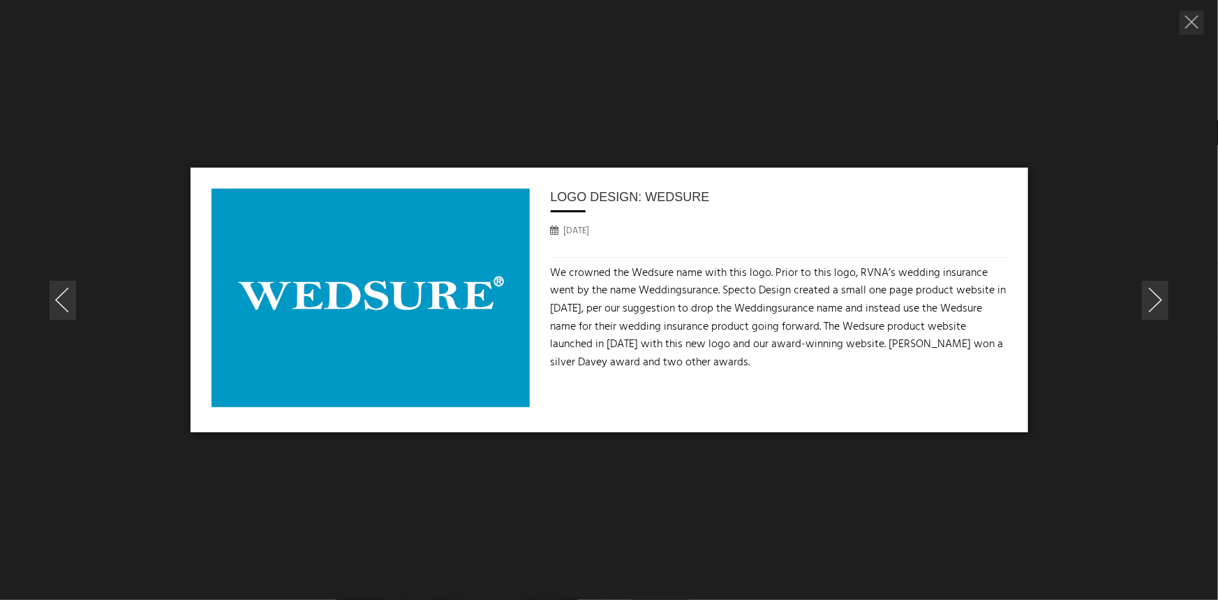
click at [1153, 290] on link at bounding box center [1155, 300] width 27 height 39
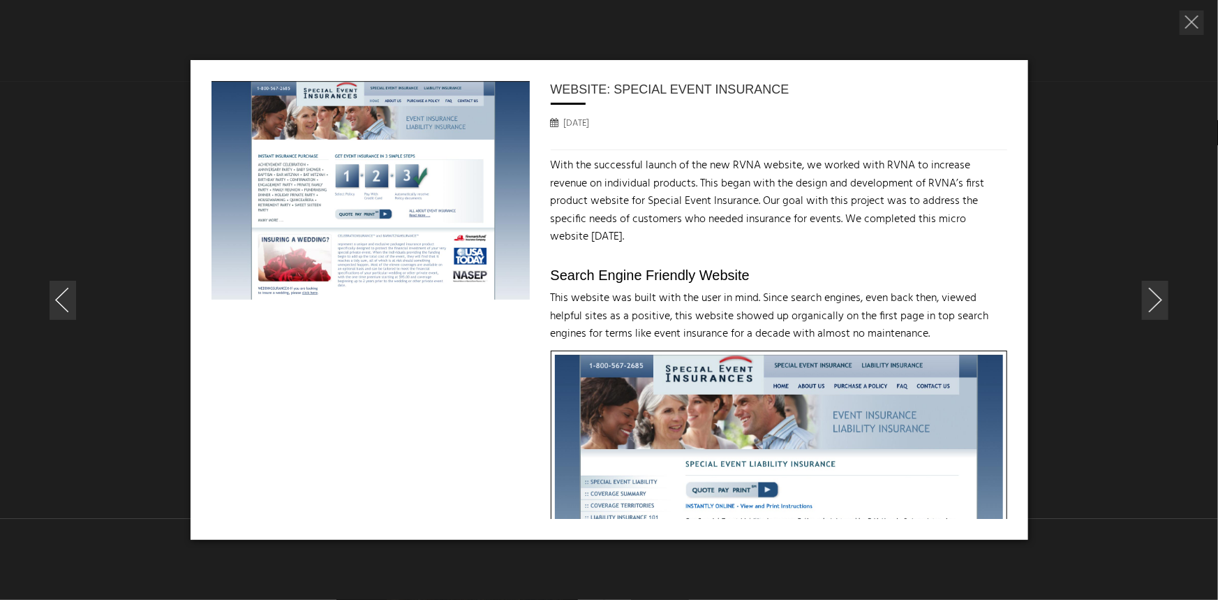
click at [679, 86] on h3 "Website: Special Event Insurance" at bounding box center [779, 89] width 457 height 17
click at [449, 129] on img at bounding box center [371, 190] width 318 height 219
click at [304, 384] on div "Website: Special Event Insurance 07/01/2007 With the successful launch of the n…" at bounding box center [617, 479] width 810 height 796
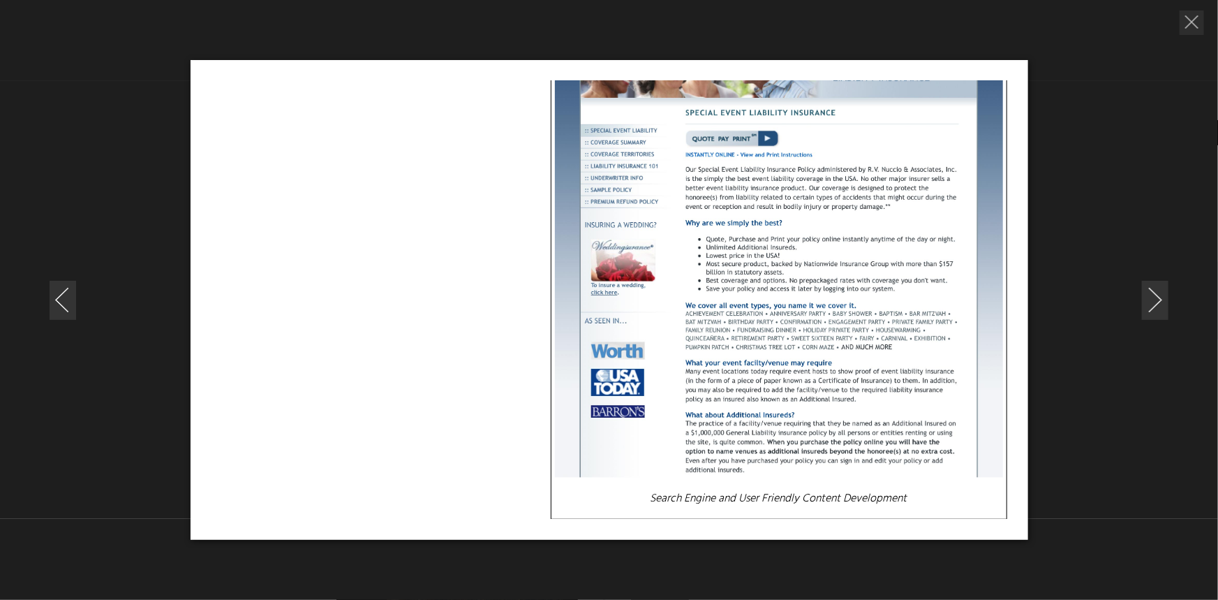
scroll to position [352, 0]
click at [1153, 295] on link at bounding box center [1155, 300] width 27 height 39
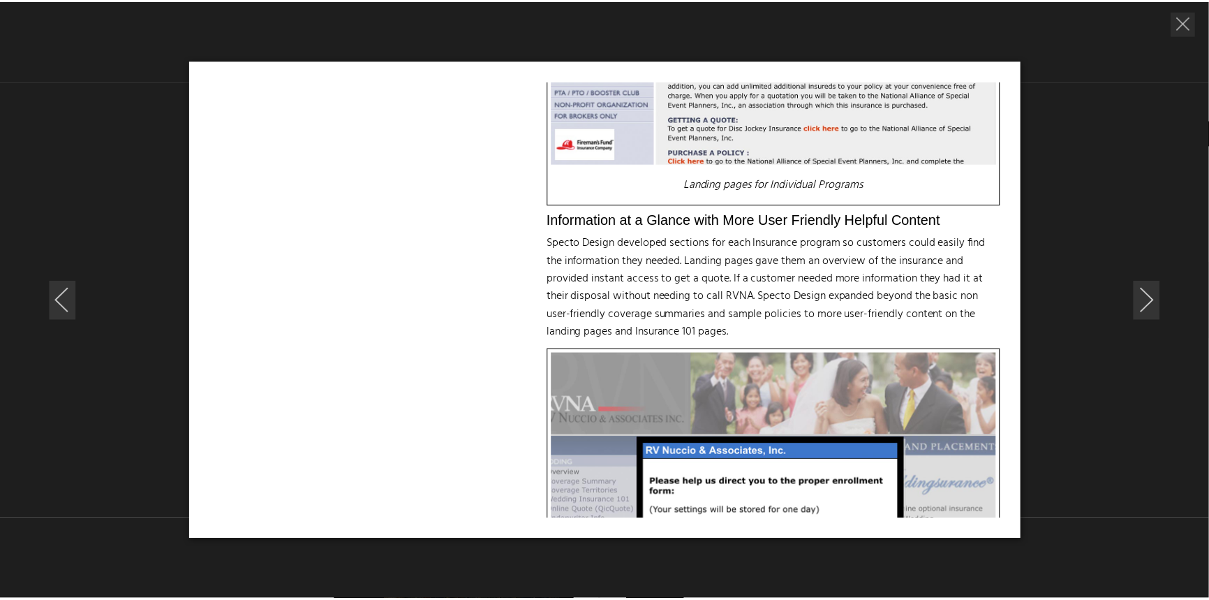
scroll to position [940, 0]
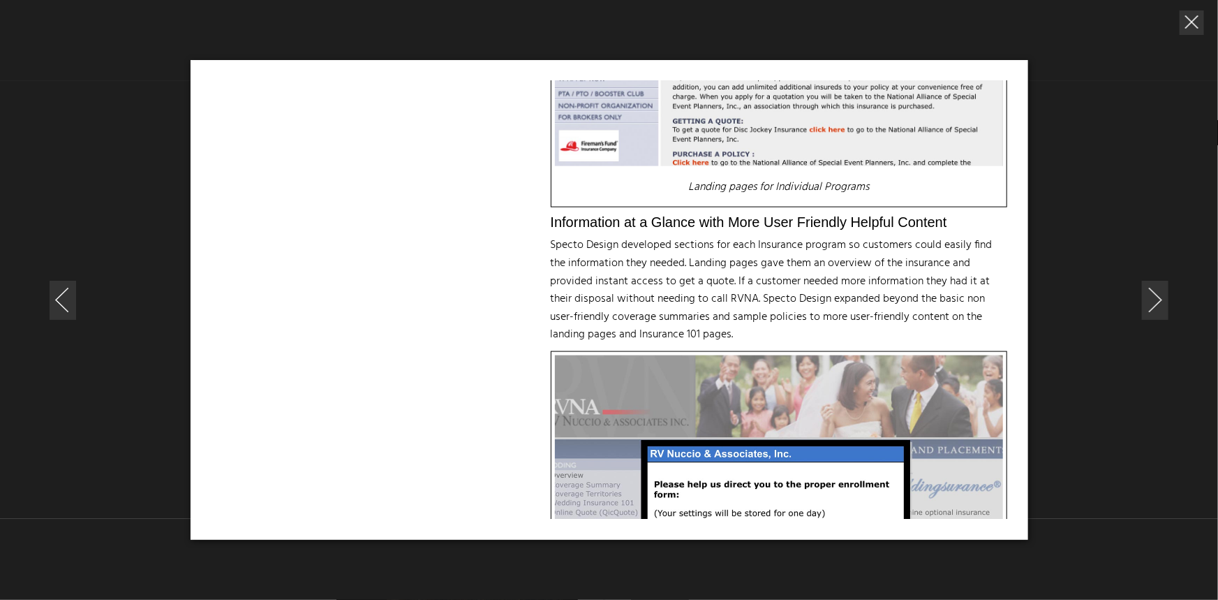
click at [1187, 28] on link at bounding box center [1192, 22] width 24 height 24
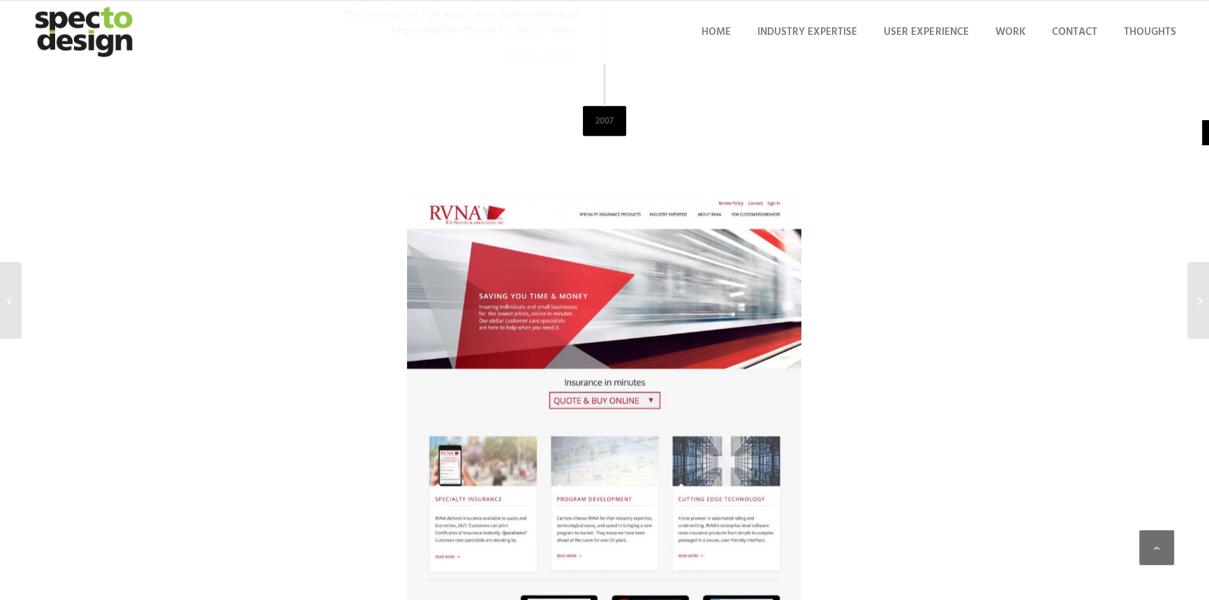
scroll to position [4251, 0]
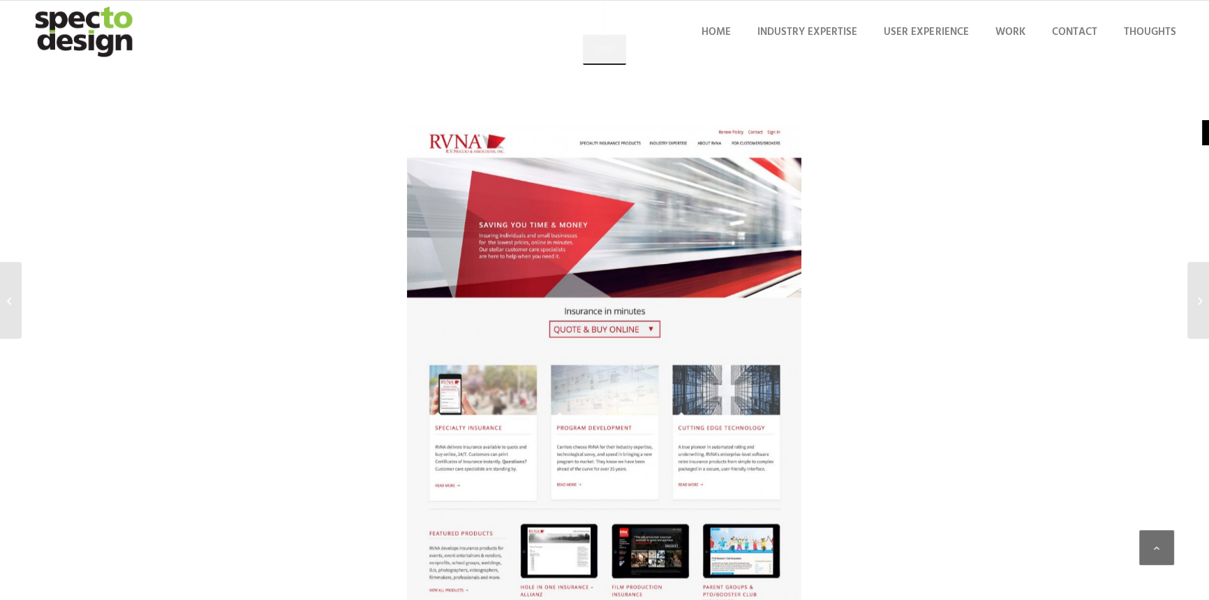
click at [577, 320] on img at bounding box center [604, 480] width 394 height 719
click at [746, 205] on img at bounding box center [604, 480] width 394 height 719
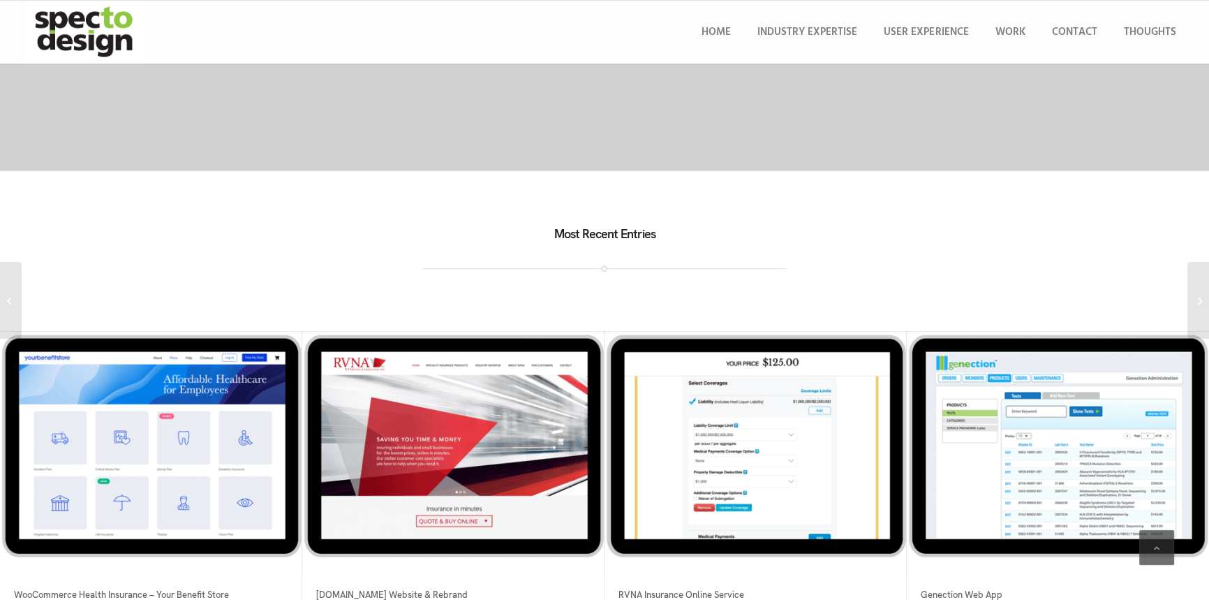
scroll to position [7667, 0]
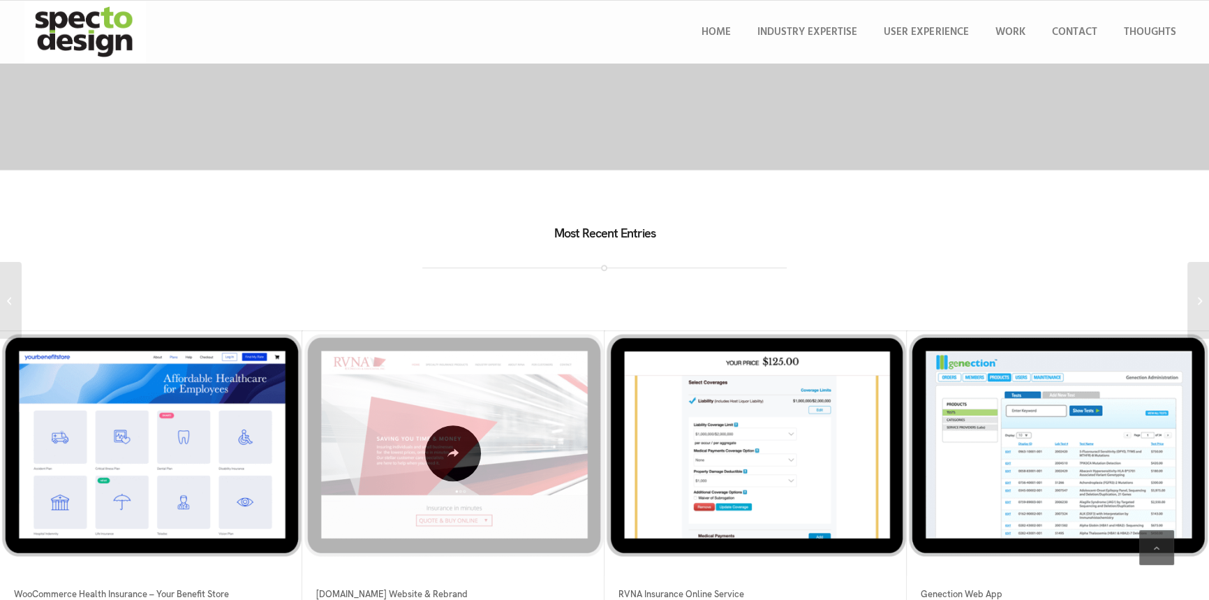
click at [391, 413] on span at bounding box center [453, 453] width 309 height 244
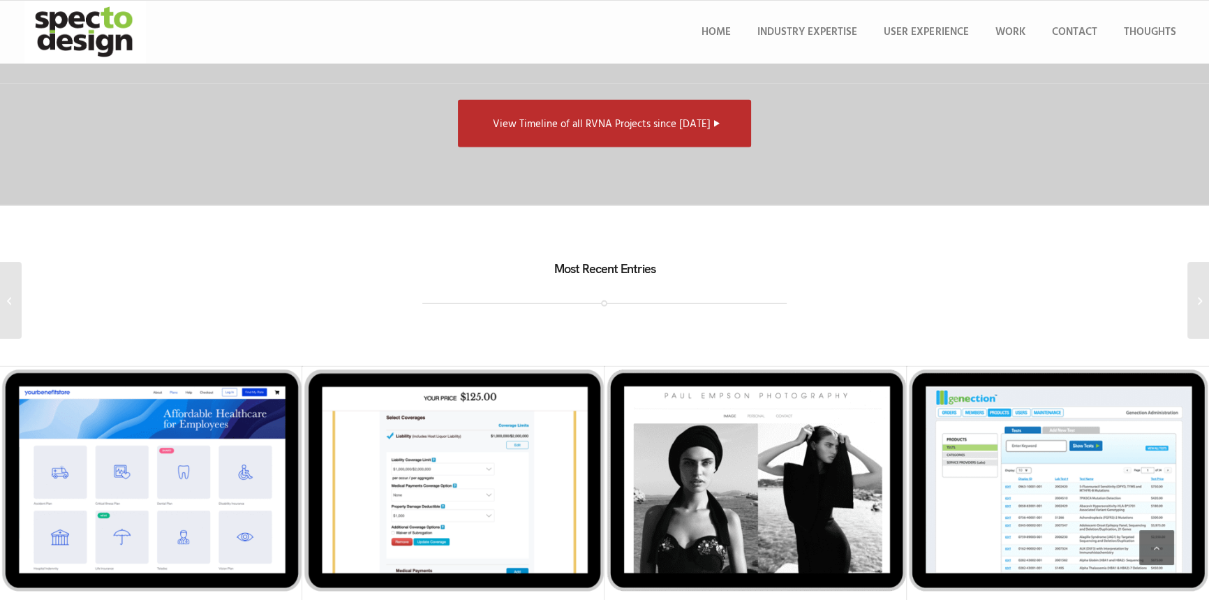
scroll to position [5303, 0]
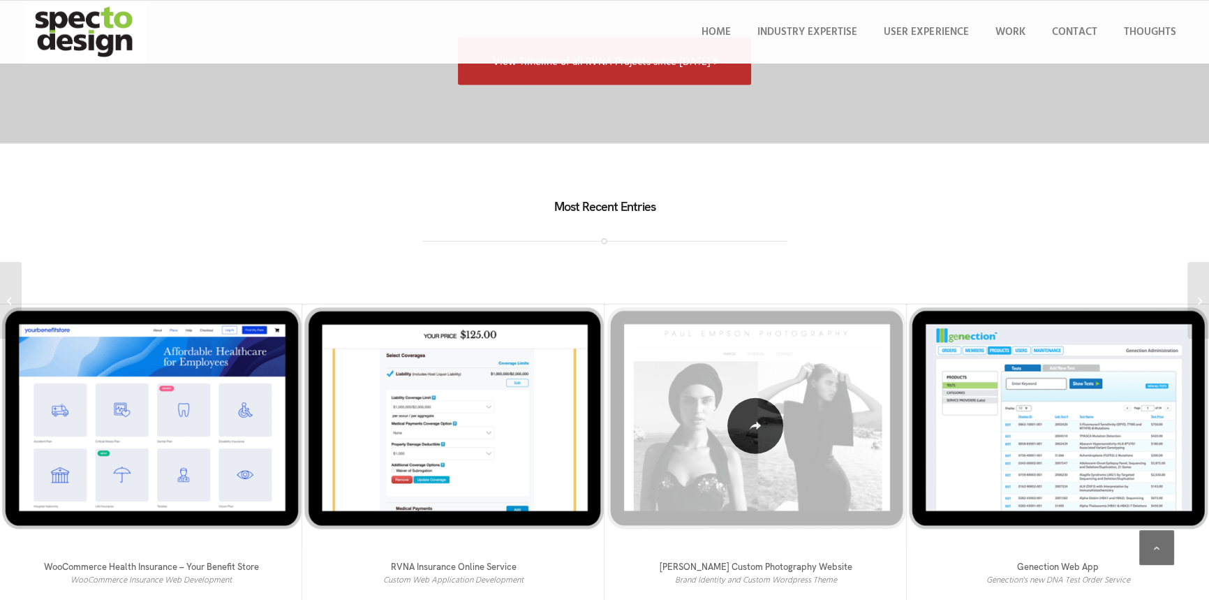
click at [809, 387] on span at bounding box center [755, 426] width 309 height 244
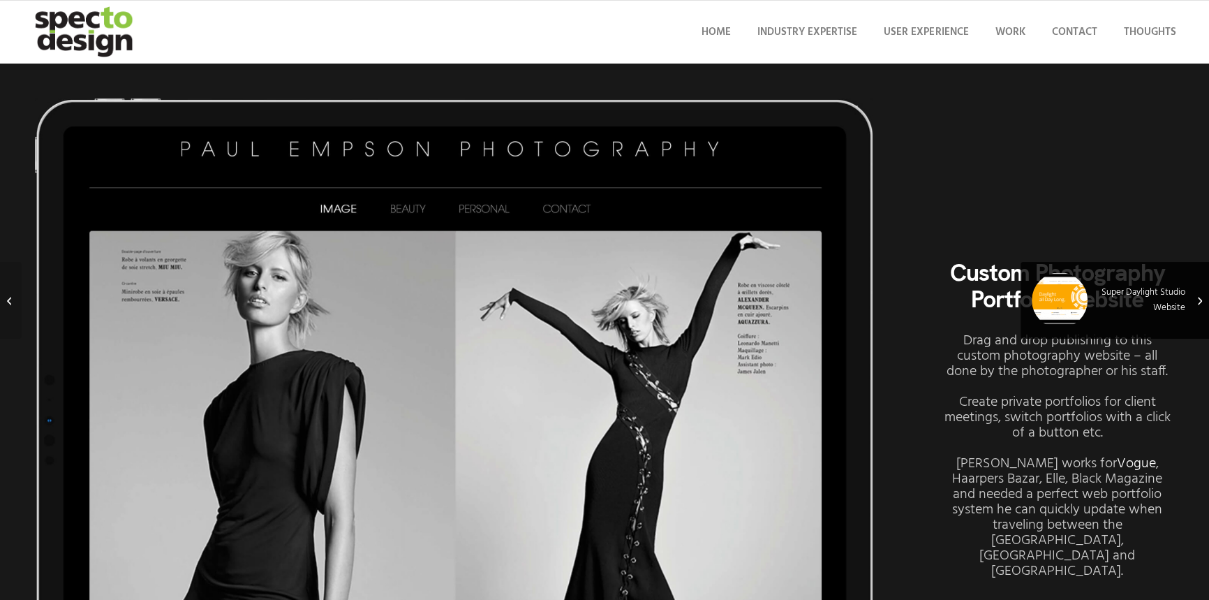
click at [1189, 307] on span "Super Daylight Studio Website" at bounding box center [1115, 300] width 168 height 56
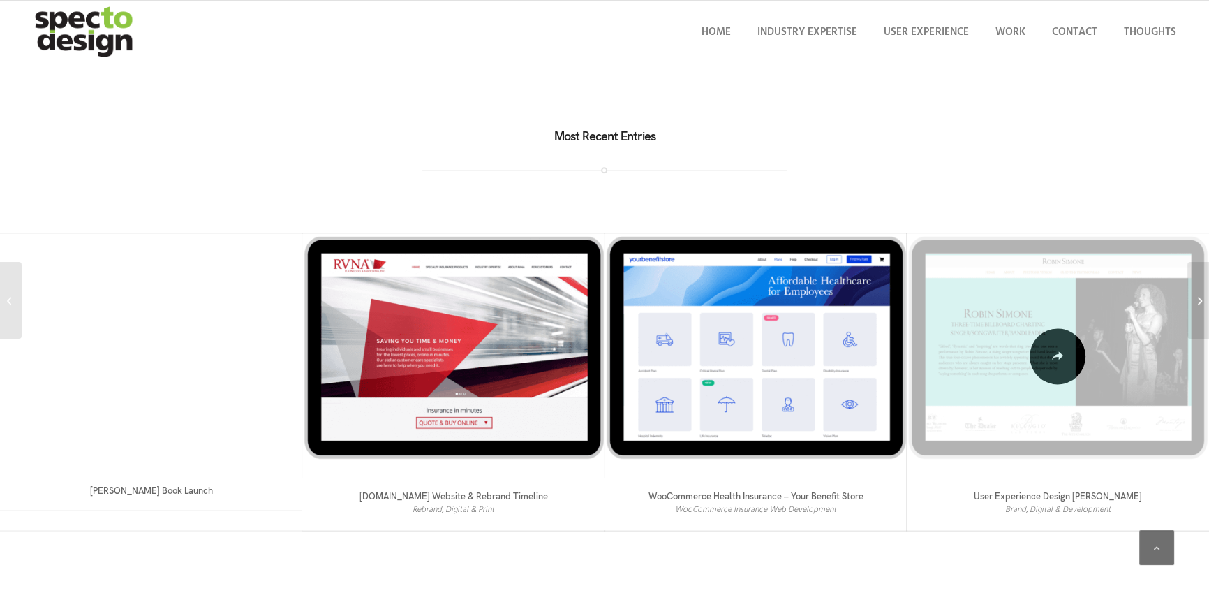
scroll to position [2165, 0]
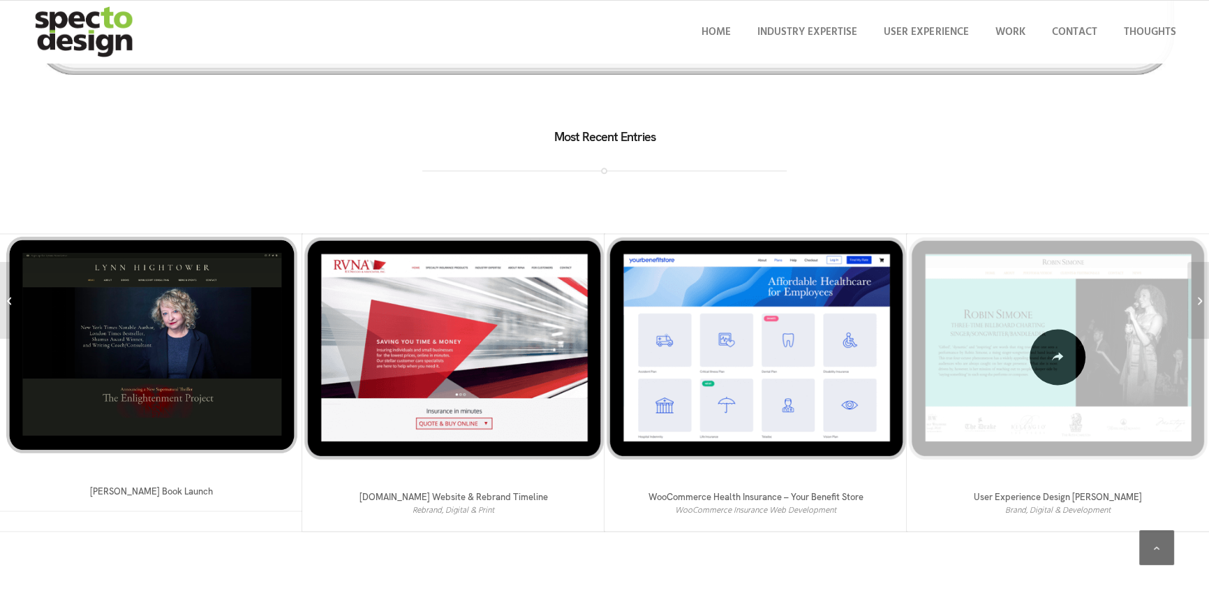
click at [1091, 340] on span at bounding box center [1057, 356] width 309 height 244
